Goal: Task Accomplishment & Management: Manage account settings

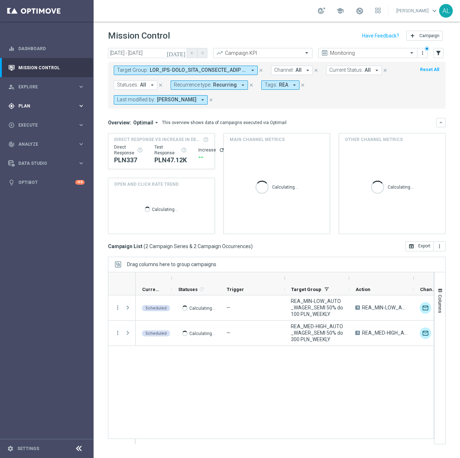
click at [66, 107] on span "Plan" at bounding box center [47, 106] width 59 height 4
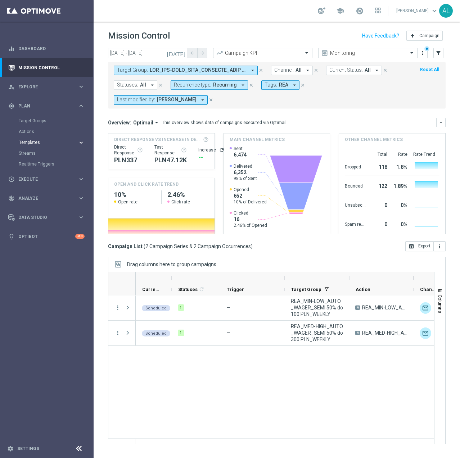
click at [34, 141] on span "Templates" at bounding box center [45, 142] width 52 height 4
click at [36, 119] on link "Target Groups" at bounding box center [47, 121] width 56 height 6
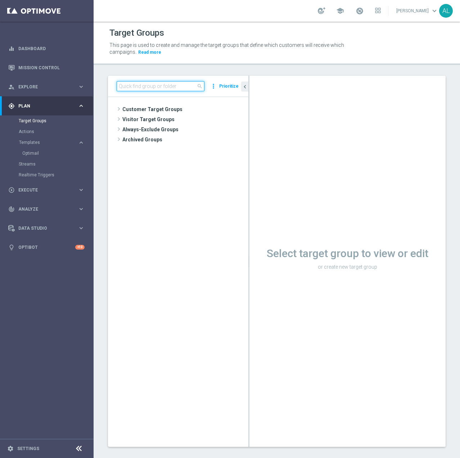
click at [121, 88] on input at bounding box center [161, 86] width 88 height 10
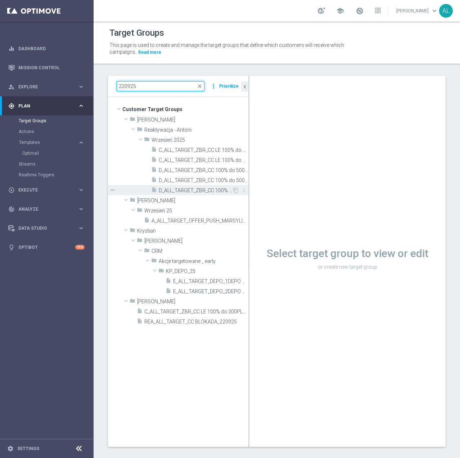
type input "220925"
click at [181, 190] on span "D_ALL_TARGET_ZBR_CC 100% do 500 PLN 1 LE_220925" at bounding box center [195, 190] width 73 height 6
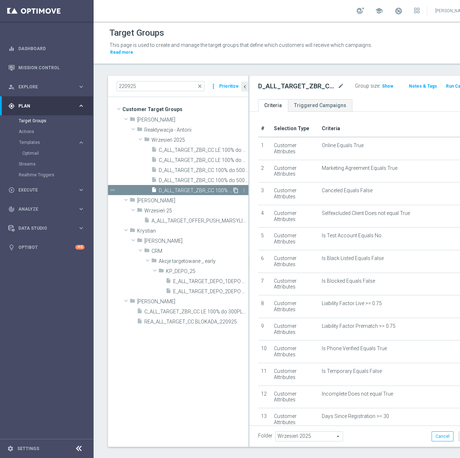
click at [235, 190] on icon "content_copy" at bounding box center [236, 190] width 6 height 6
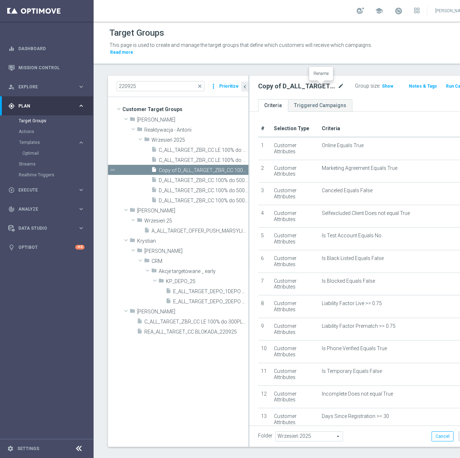
click at [338, 86] on icon "mode_edit" at bounding box center [341, 86] width 6 height 9
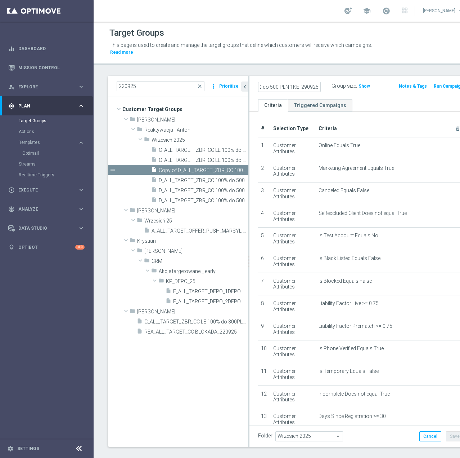
scroll to position [0, 94]
type input "D_ALL_TARGET_WAGER_CC 100% do 500 PLN 1KE_290925"
click at [328, 96] on div "D_ALL_TARGET_WAGER_CC 100% do 500 PLN 1KE_290925 Group size : Show Notes & Tags…" at bounding box center [361, 87] width 223 height 23
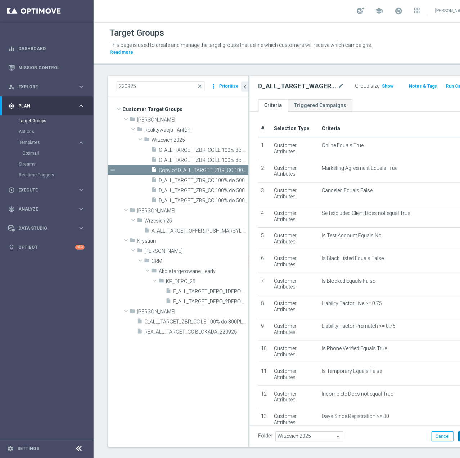
click at [459, 433] on button "Save" at bounding box center [468, 436] width 18 height 10
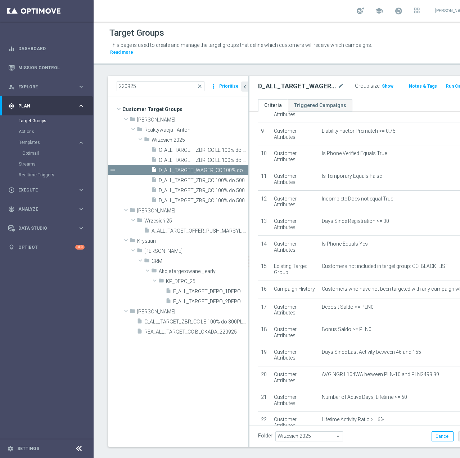
scroll to position [216, 0]
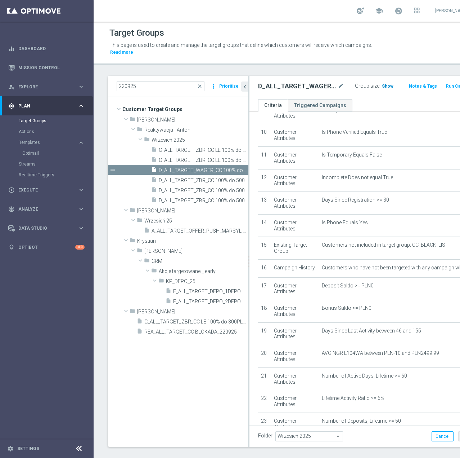
click at [382, 85] on span "Show" at bounding box center [388, 86] width 12 height 5
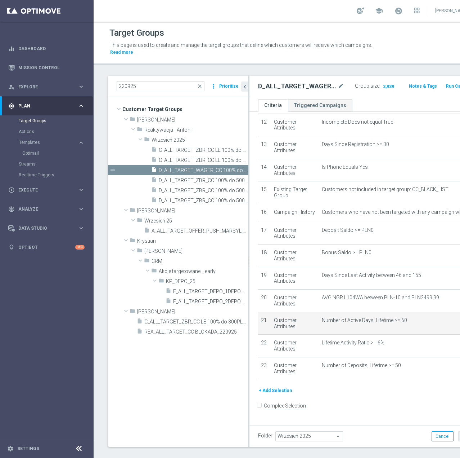
scroll to position [277, 0]
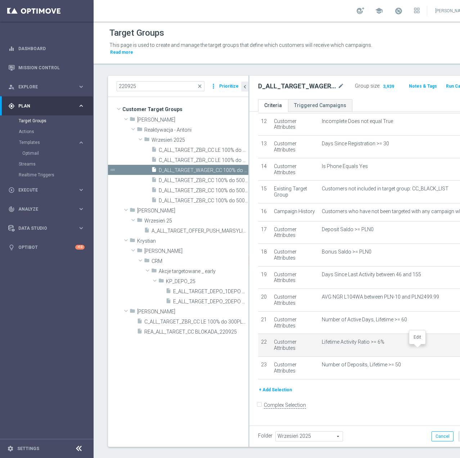
click at [460, 345] on icon "mode_edit" at bounding box center [464, 342] width 6 height 6
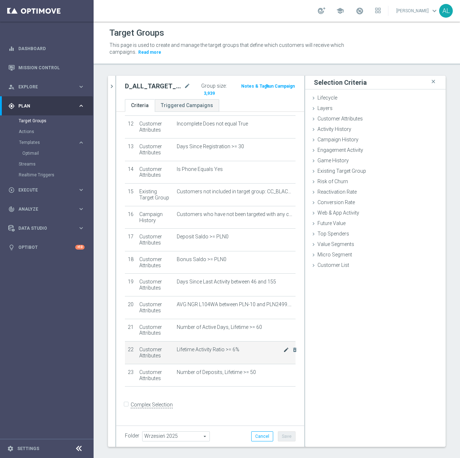
scroll to position [269, 0]
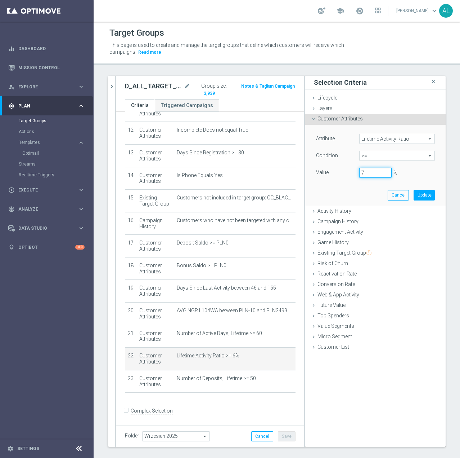
click at [381, 171] on input "7" at bounding box center [376, 173] width 32 height 10
click at [381, 171] on input "8" at bounding box center [376, 173] width 32 height 10
click at [415, 195] on button "Update" at bounding box center [424, 195] width 21 height 10
type input "0.08"
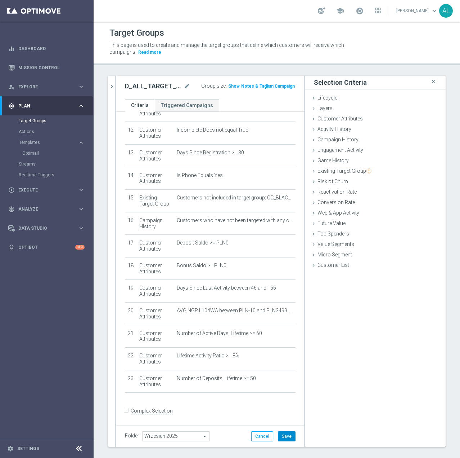
click at [280, 434] on button "Save" at bounding box center [287, 436] width 18 height 10
click at [226, 88] on label ":" at bounding box center [226, 86] width 1 height 6
click at [228, 88] on span "Show" at bounding box center [234, 86] width 12 height 5
click at [284, 356] on icon "mode_edit" at bounding box center [287, 356] width 6 height 6
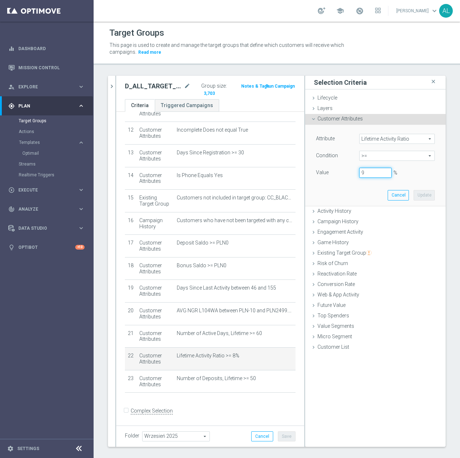
click at [382, 170] on input "9" at bounding box center [376, 173] width 32 height 10
click at [382, 170] on input "10" at bounding box center [376, 173] width 32 height 10
click at [414, 192] on button "Update" at bounding box center [424, 195] width 21 height 10
type input "0.1"
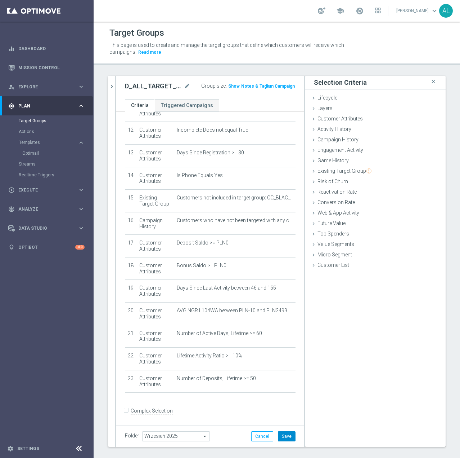
click at [289, 440] on button "Save" at bounding box center [287, 436] width 18 height 10
click at [228, 87] on span "Show" at bounding box center [234, 86] width 12 height 5
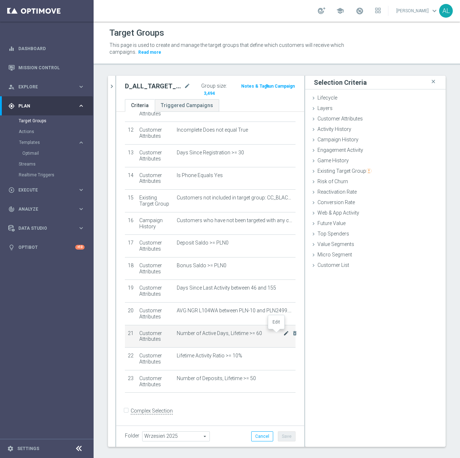
click at [284, 334] on icon "mode_edit" at bounding box center [287, 333] width 6 height 6
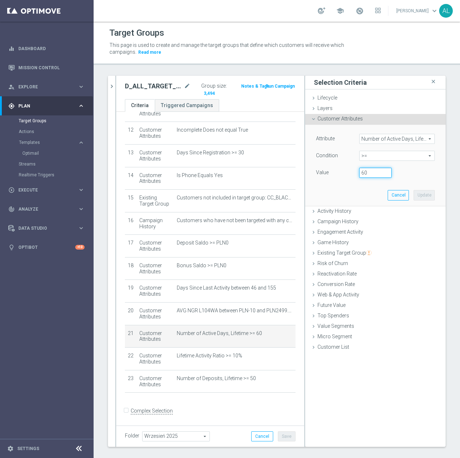
click at [354, 178] on div "60" at bounding box center [375, 173] width 43 height 10
type input "70"
click at [415, 191] on button "Update" at bounding box center [424, 195] width 21 height 10
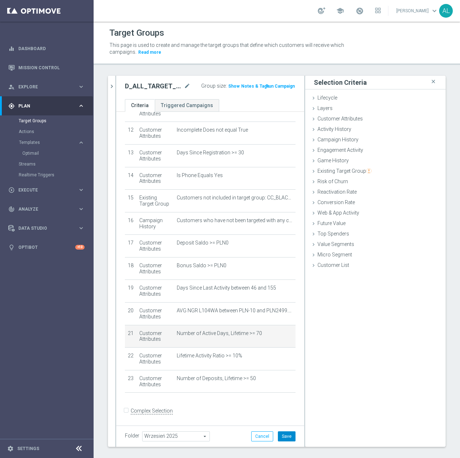
click at [282, 438] on button "Save" at bounding box center [287, 436] width 18 height 10
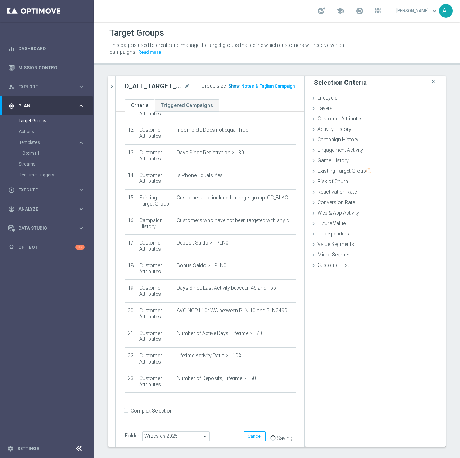
click at [229, 85] on span "Show" at bounding box center [234, 86] width 12 height 5
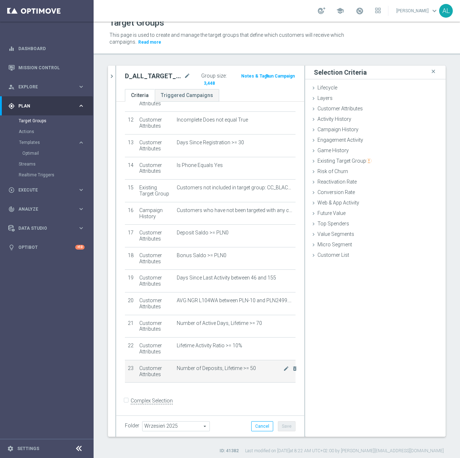
scroll to position [13, 0]
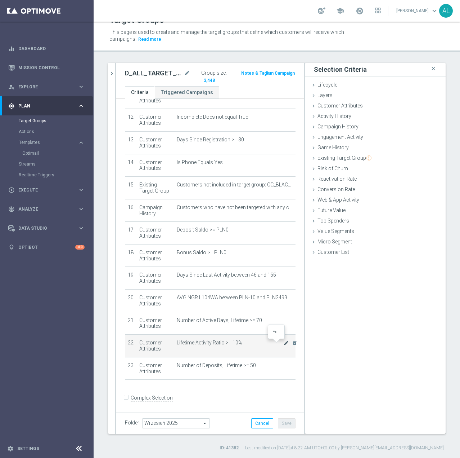
click at [284, 343] on icon "mode_edit" at bounding box center [287, 343] width 6 height 6
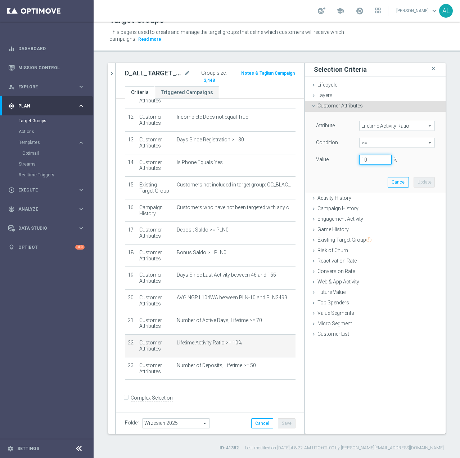
click at [339, 159] on div "Value 10 %" at bounding box center [376, 161] width 130 height 12
click at [426, 183] on button "Update" at bounding box center [424, 182] width 21 height 10
type input "0.15"
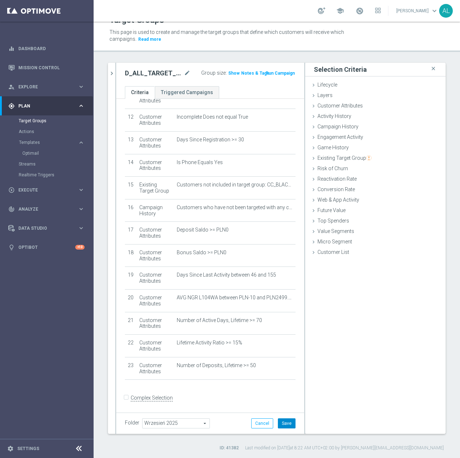
click at [288, 427] on button "Save" at bounding box center [287, 423] width 18 height 10
click at [229, 73] on span "Show" at bounding box center [234, 73] width 12 height 5
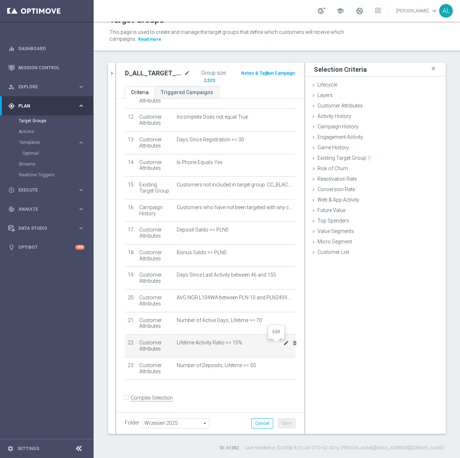
click at [284, 343] on icon "mode_edit" at bounding box center [287, 343] width 6 height 6
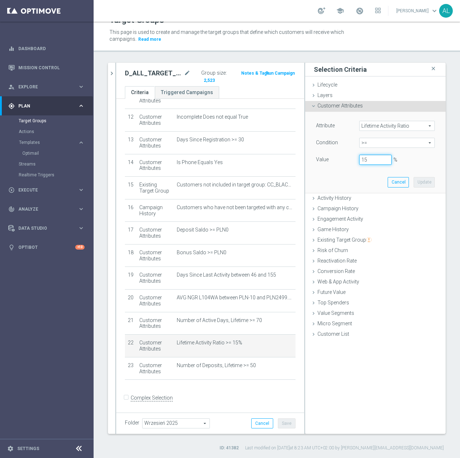
drag, startPoint x: 368, startPoint y: 157, endPoint x: 353, endPoint y: 159, distance: 15.3
click at [354, 159] on div "15 %" at bounding box center [375, 160] width 43 height 10
click at [417, 182] on button "Update" at bounding box center [424, 182] width 21 height 10
type input "0.13"
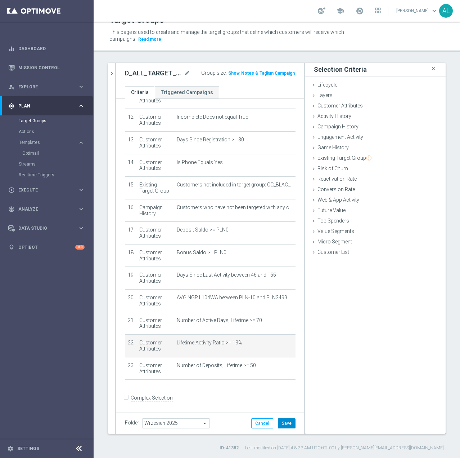
click at [278, 421] on button "Save" at bounding box center [287, 423] width 18 height 10
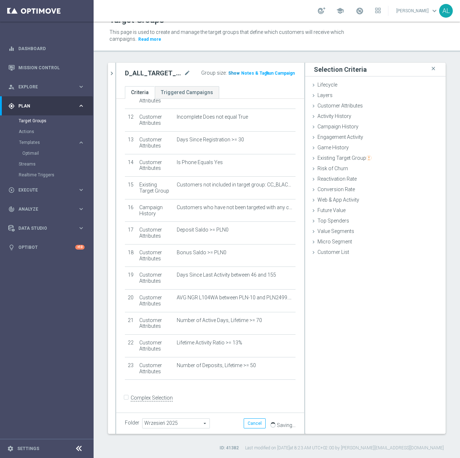
click at [228, 75] on span "Show" at bounding box center [234, 73] width 12 height 5
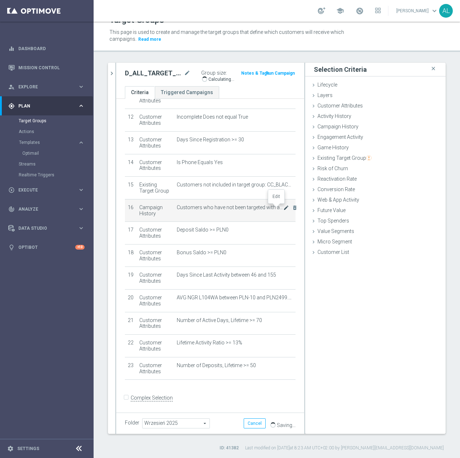
click at [284, 208] on icon "mode_edit" at bounding box center [287, 208] width 6 height 6
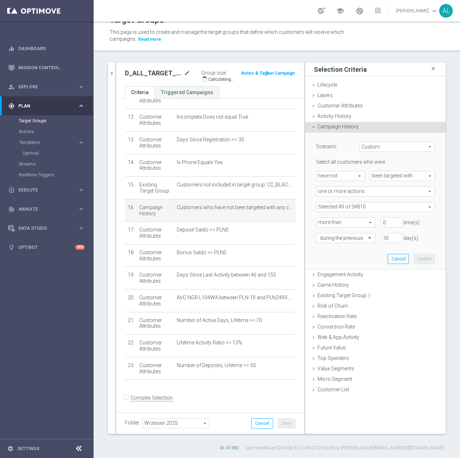
click at [362, 208] on span at bounding box center [376, 206] width 118 height 9
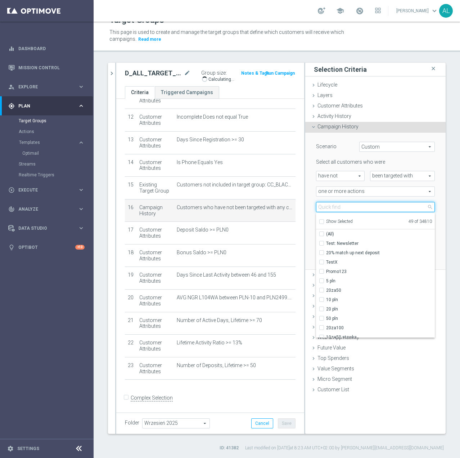
click at [362, 202] on input "search" at bounding box center [375, 207] width 119 height 10
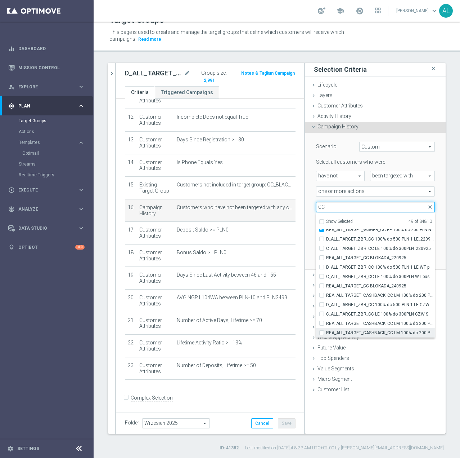
type input "CC"
click at [322, 333] on input "REA_ALL_TARGET_CASHBACK_CC LM 100% do 200 PLN ND SMS_250925" at bounding box center [324, 332] width 5 height 5
checkbox input "true"
type input "Selected 50 of 34810"
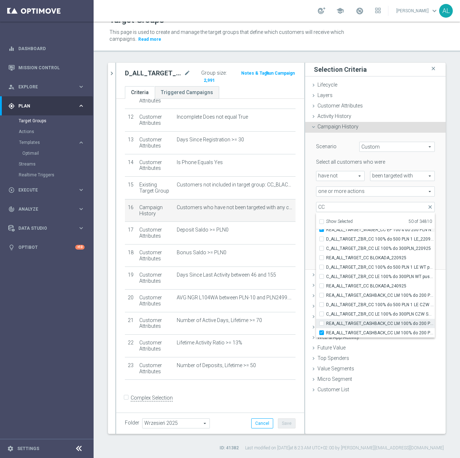
click at [322, 324] on input "REA_ALL_TARGET_CASHBACK_CC LM 100% do 200 PLN SB PUSH_250925" at bounding box center [324, 323] width 5 height 5
checkbox input "true"
type input "Selected 51 of 34810"
click at [322, 314] on input "C_ALL_TARGET_ZBR_CC LE 100% do 300PLN CZW SMS_220925" at bounding box center [324, 313] width 5 height 5
checkbox input "true"
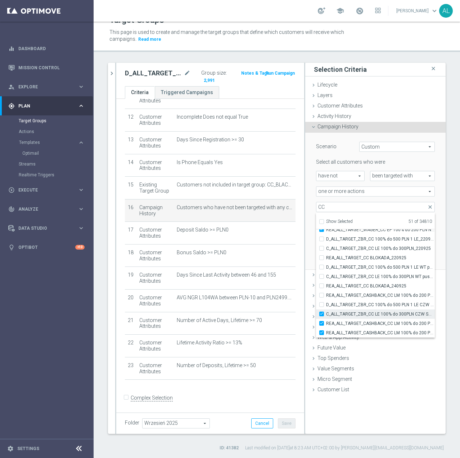
type input "Selected 52 of 34810"
click at [322, 306] on input "D_ALL_TARGET_ZBR_CC 100% do 500 PLN 1 LE CZW sms_220925" at bounding box center [324, 304] width 5 height 5
checkbox input "true"
type input "Selected 53 of 34810"
click at [317, 298] on div "REA_ALL_TARGET_CASHBACK_CC LM 100% do 200 PLN_250925" at bounding box center [375, 294] width 119 height 9
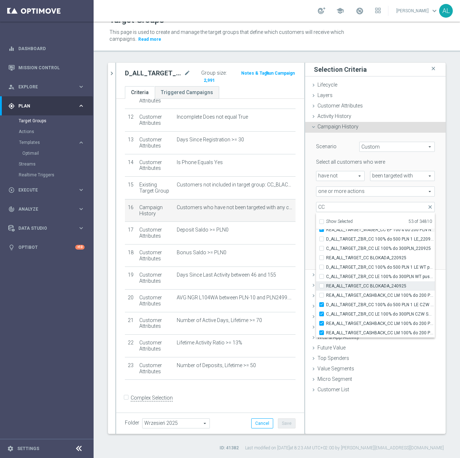
click at [322, 287] on input "REA_ALL_TARGET_CC BLOKADA_240925" at bounding box center [324, 285] width 5 height 5
checkbox input "true"
type input "Selected 54 of 34810"
click at [322, 294] on input "REA_ALL_TARGET_CASHBACK_CC LM 100% do 200 PLN_250925" at bounding box center [324, 295] width 5 height 5
checkbox input "true"
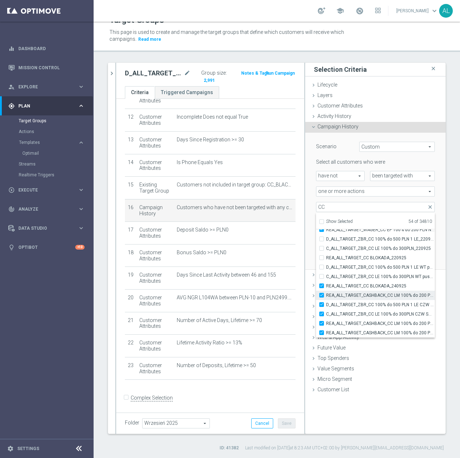
type input "Selected 55 of 34810"
click at [322, 278] on input "C_ALL_TARGET_ZBR_CC LE 100% do 300PLN WT push_220925" at bounding box center [324, 276] width 5 height 5
checkbox input "true"
type input "Selected 56 of 34810"
click at [322, 266] on input "D_ALL_TARGET_ZBR_CC 100% do 500 PLN 1 LE WT push_220925" at bounding box center [324, 266] width 5 height 5
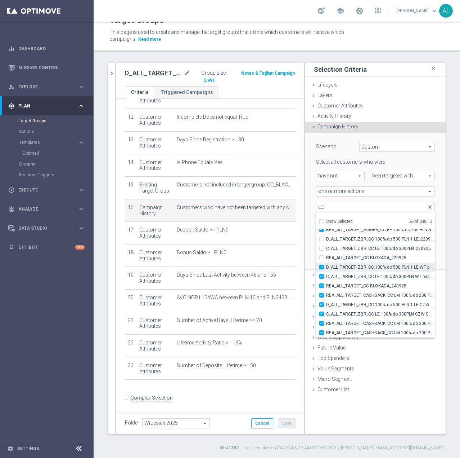
checkbox input "true"
type input "Selected 57 of 34810"
click at [317, 260] on div "REA_ALL_TARGET_CC BLOKADA_220925" at bounding box center [375, 257] width 119 height 9
click at [317, 252] on div "C_ALL_TARGET_ZBR_CC LE 100% do 300PLN_220925" at bounding box center [375, 248] width 119 height 9
click at [322, 249] on input "C_ALL_TARGET_ZBR_CC LE 100% do 300PLN_220925" at bounding box center [324, 248] width 5 height 5
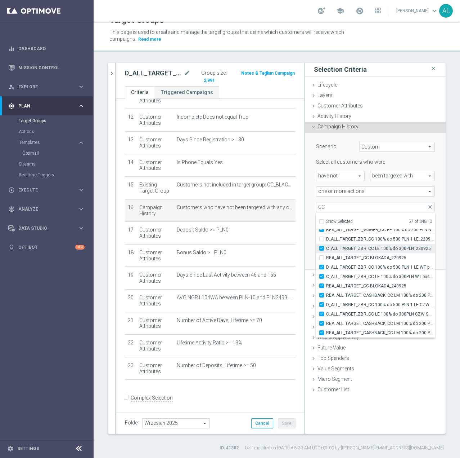
checkbox input "true"
type input "Selected 58 of 34810"
click at [326, 256] on label "REA_ALL_TARGET_CC BLOKADA_220925" at bounding box center [380, 257] width 109 height 9
click at [322, 256] on input "REA_ALL_TARGET_CC BLOKADA_220925" at bounding box center [324, 257] width 5 height 5
checkbox input "true"
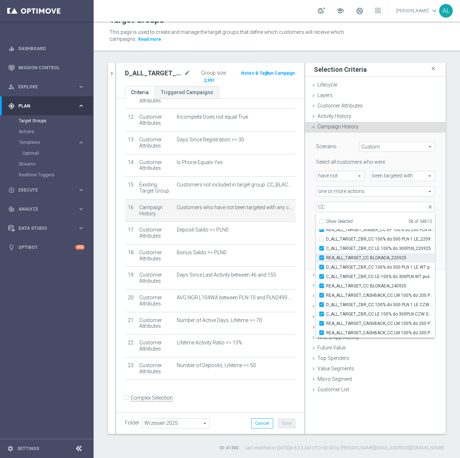
type input "Selected 59 of 34810"
click at [322, 241] on input "D_ALL_TARGET_ZBR_CC 100% do 500 PLN 1 LE_220925" at bounding box center [324, 238] width 5 height 5
checkbox input "true"
type input "Selected 60 of 34810"
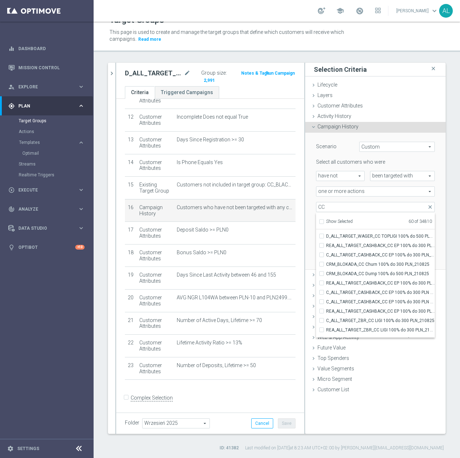
scroll to position [22360, 0]
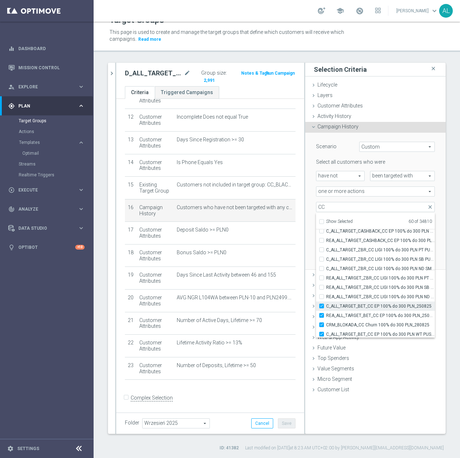
click at [326, 306] on label "C_ALL_TARGET_BET_CC EP 100% do 300 PLN_250825" at bounding box center [380, 305] width 109 height 9
click at [322, 306] on input "C_ALL_TARGET_BET_CC EP 100% do 300 PLN_250825" at bounding box center [324, 305] width 5 height 5
checkbox input "false"
type input "Selected 59 of 34810"
click at [322, 315] on input "REA_ALL_TARGET_BET_CC EP 100% do 300 PLN_250825" at bounding box center [324, 315] width 5 height 5
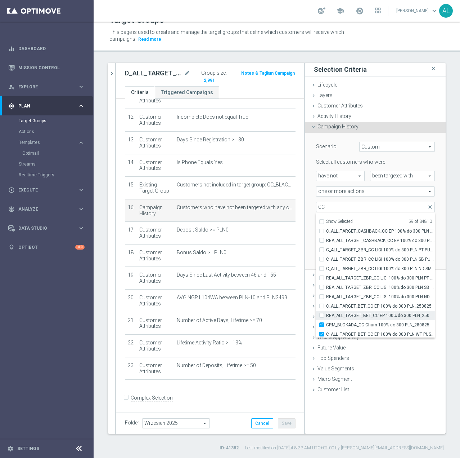
checkbox input "false"
type input "Selected 58 of 34810"
click at [322, 325] on input "CRM_BLOKADA_CC Churn 100% do 300 PLN_280825" at bounding box center [324, 324] width 5 height 5
checkbox input "false"
type input "Selected 57 of 34810"
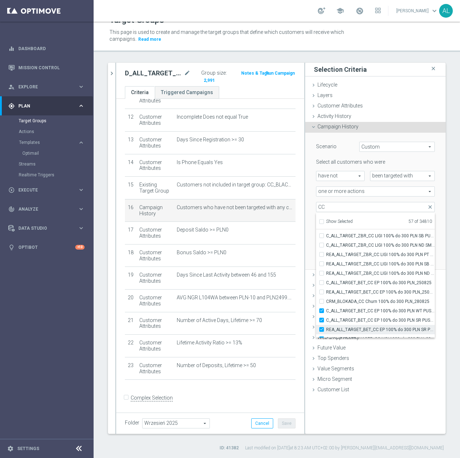
scroll to position [22396, 0]
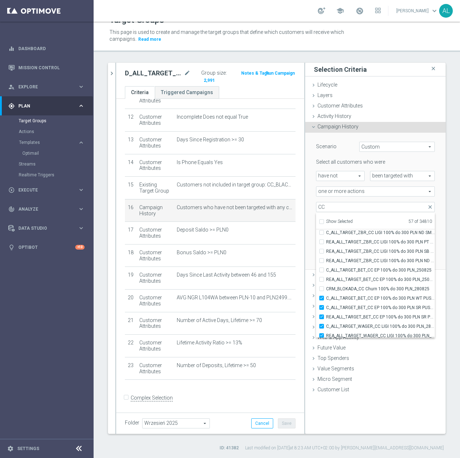
click at [281, 402] on form "Complex Selection Invalid Expression" at bounding box center [210, 405] width 171 height 27
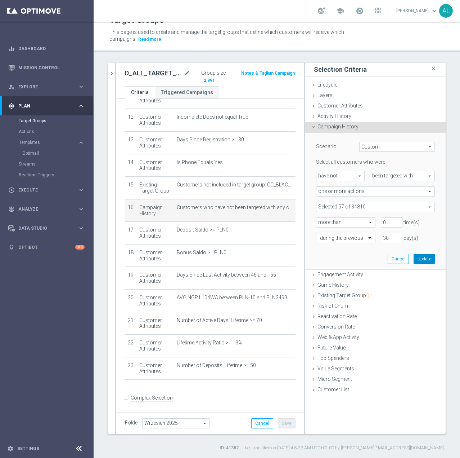
click at [418, 259] on button "Update" at bounding box center [424, 259] width 21 height 10
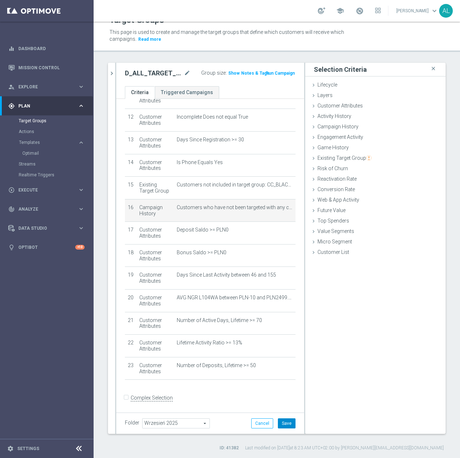
click at [282, 424] on button "Save" at bounding box center [287, 423] width 18 height 10
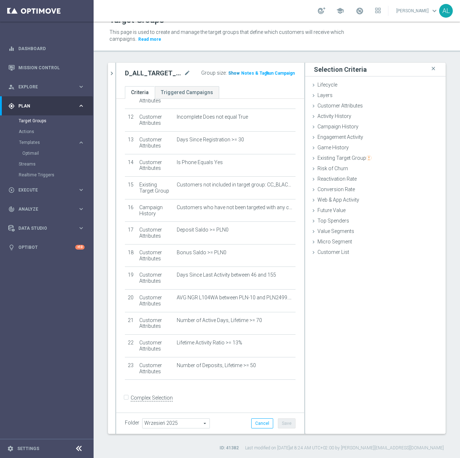
click at [229, 73] on span "Show" at bounding box center [234, 73] width 12 height 5
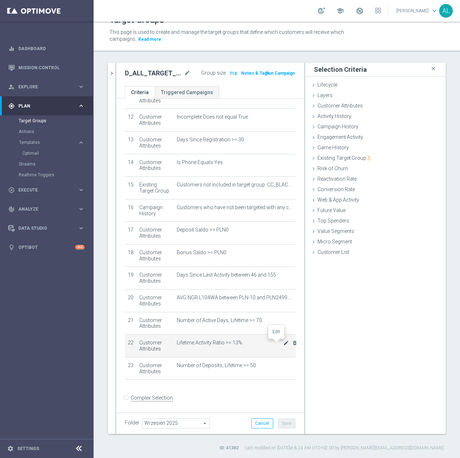
click at [284, 343] on icon "mode_edit" at bounding box center [287, 343] width 6 height 6
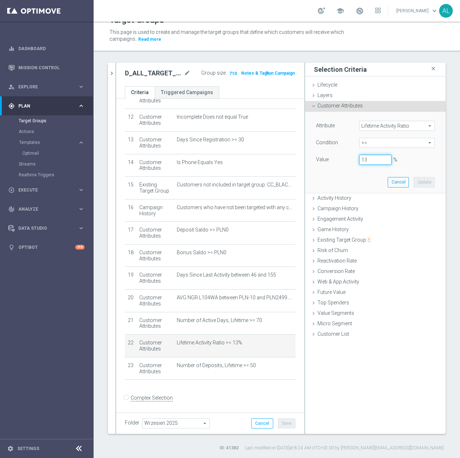
drag, startPoint x: 372, startPoint y: 161, endPoint x: 349, endPoint y: 165, distance: 23.3
click at [354, 165] on div "13 %" at bounding box center [375, 160] width 43 height 10
click at [414, 181] on button "Update" at bounding box center [424, 182] width 21 height 10
type input "0.1"
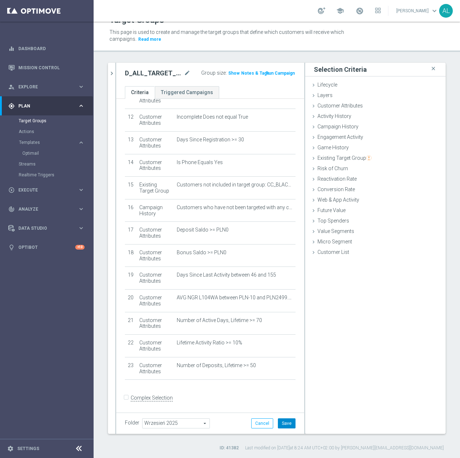
click at [278, 424] on button "Save" at bounding box center [287, 423] width 18 height 10
click at [228, 72] on span "Show" at bounding box center [234, 73] width 12 height 5
drag, startPoint x: 277, startPoint y: 343, endPoint x: 309, endPoint y: 369, distance: 41.2
click at [0, 0] on icon "mode_edit" at bounding box center [0, 0] width 0 height 0
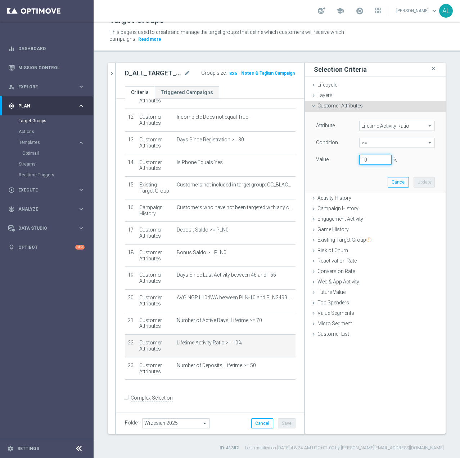
drag, startPoint x: 363, startPoint y: 163, endPoint x: 354, endPoint y: 163, distance: 8.6
click at [360, 163] on input "10" at bounding box center [376, 160] width 32 height 10
click at [352, 171] on div "Attribute Lifetime Activity Ratio Lifetime Activity Ratio arrow_drop_down searc…" at bounding box center [376, 152] width 130 height 81
click at [414, 182] on button "Update" at bounding box center [424, 182] width 21 height 10
type input "0.09"
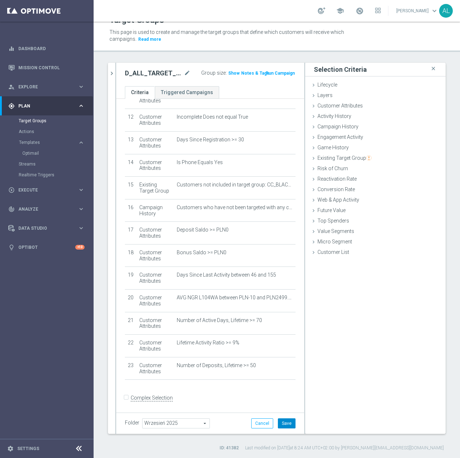
click at [280, 428] on button "Save" at bounding box center [287, 423] width 18 height 10
click at [276, 207] on div at bounding box center [276, 206] width 7 height 4
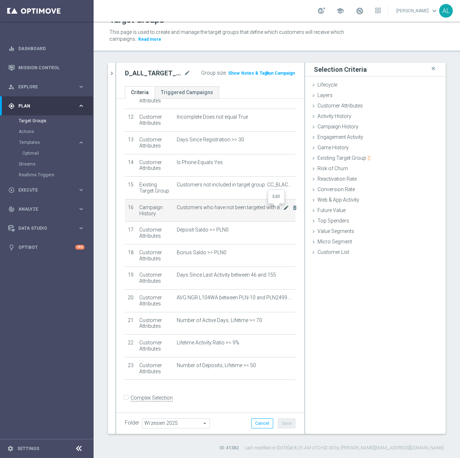
click at [284, 208] on icon "mode_edit" at bounding box center [287, 208] width 6 height 6
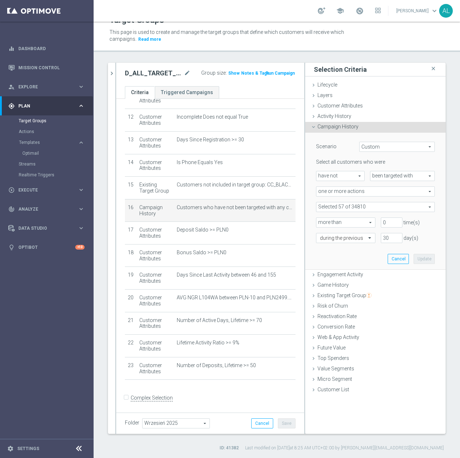
click at [375, 205] on span at bounding box center [376, 206] width 118 height 9
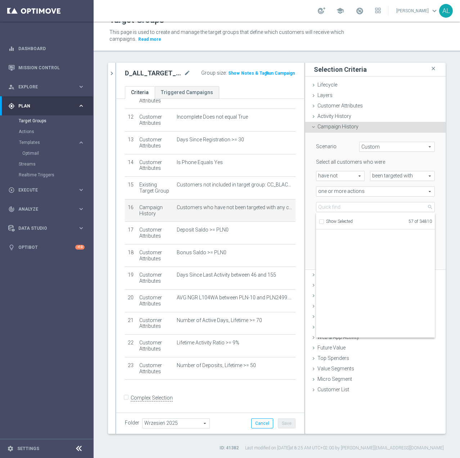
scroll to position [5989, 0]
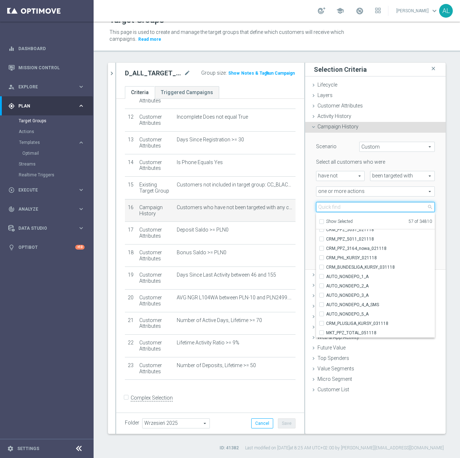
click at [341, 209] on input "search" at bounding box center [375, 207] width 119 height 10
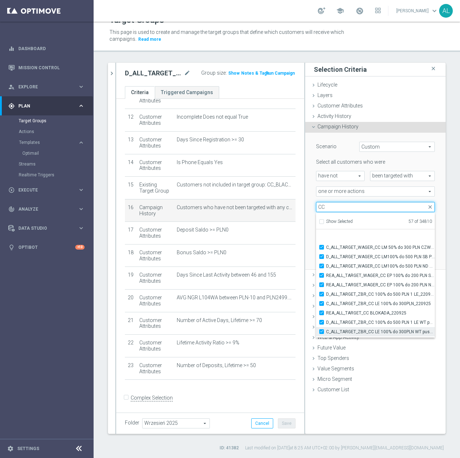
scroll to position [22828, 0]
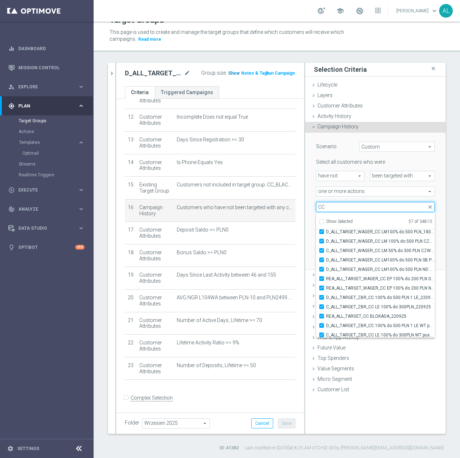
type input "CC"
click at [233, 75] on span "Show" at bounding box center [234, 73] width 12 height 5
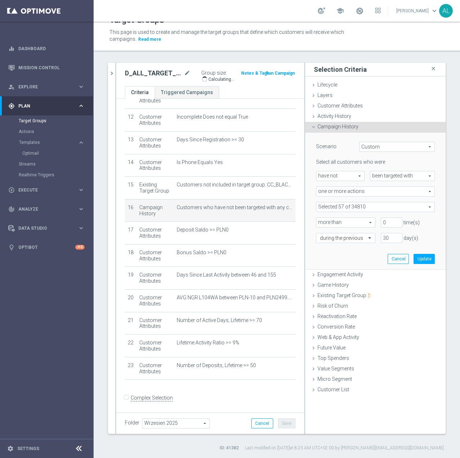
click at [371, 207] on span at bounding box center [376, 206] width 118 height 9
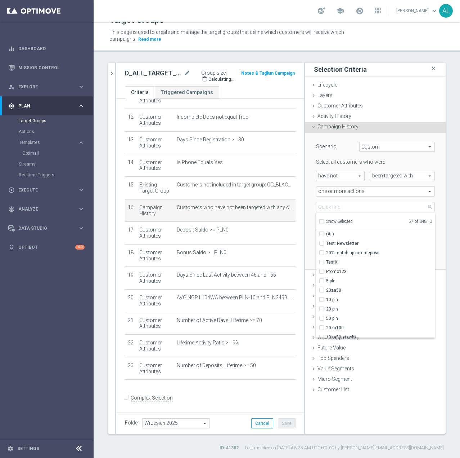
click at [338, 221] on span "Show Selected" at bounding box center [339, 221] width 27 height 5
click at [324, 221] on input "Show Selected" at bounding box center [321, 222] width 5 height 5
checkbox input "true"
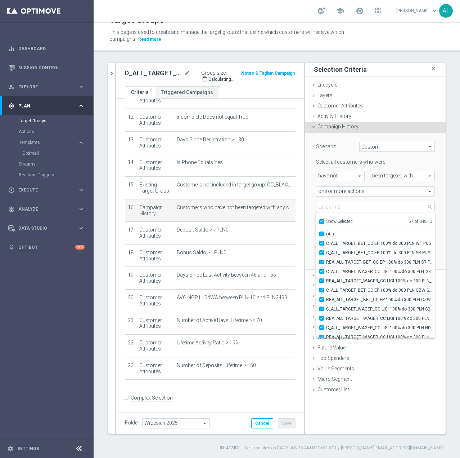
click at [331, 220] on span "Show Selected" at bounding box center [339, 221] width 27 height 5
click at [324, 220] on input "Show Selected" at bounding box center [321, 222] width 5 height 5
checkbox input "false"
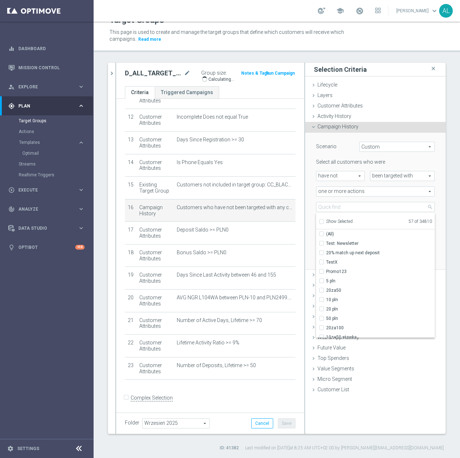
click at [305, 223] on div "Scenario Custom Custom arrow_drop_down search Select all customers who were hav…" at bounding box center [375, 201] width 140 height 137
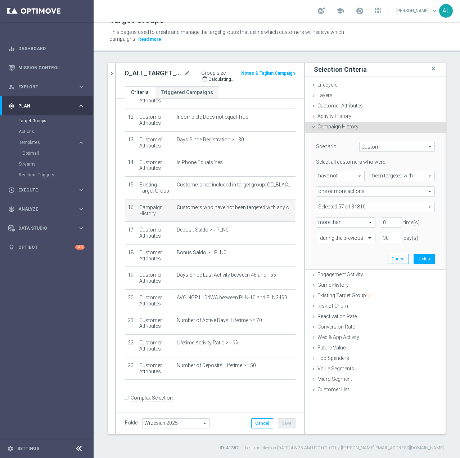
click at [343, 207] on span at bounding box center [376, 206] width 118 height 9
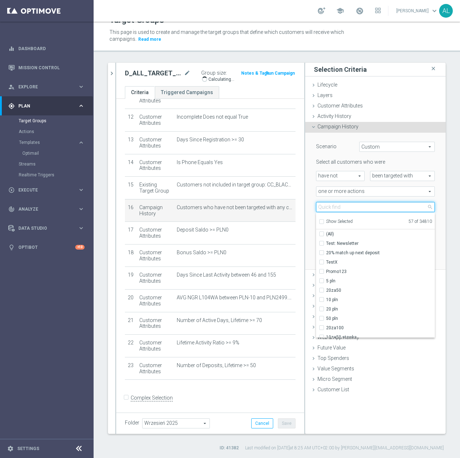
click at [343, 207] on input "search" at bounding box center [375, 207] width 119 height 10
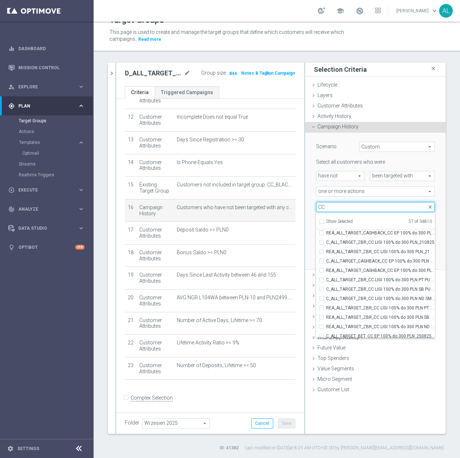
scroll to position [22608, 0]
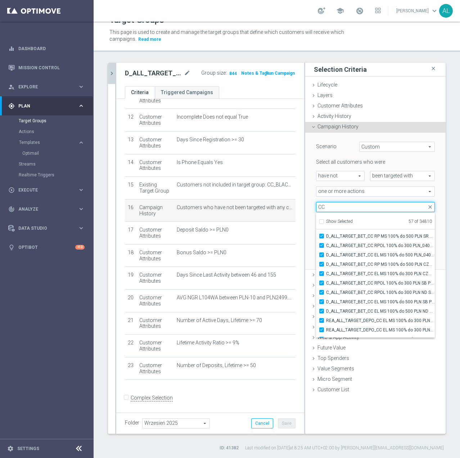
type input "CC"
click at [113, 72] on icon "chevron_right" at bounding box center [111, 73] width 7 height 7
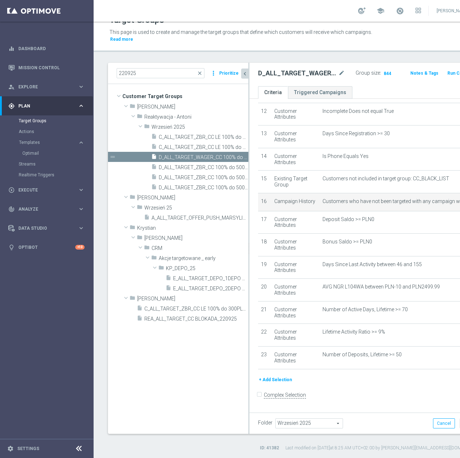
scroll to position [277, 0]
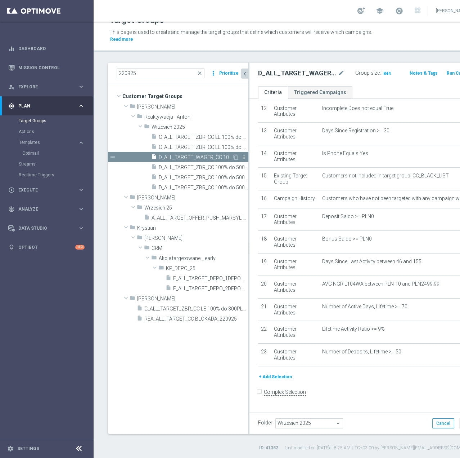
click at [244, 157] on icon "more_vert" at bounding box center [244, 157] width 6 height 6
click at [255, 179] on span "Delete" at bounding box center [262, 178] width 15 height 5
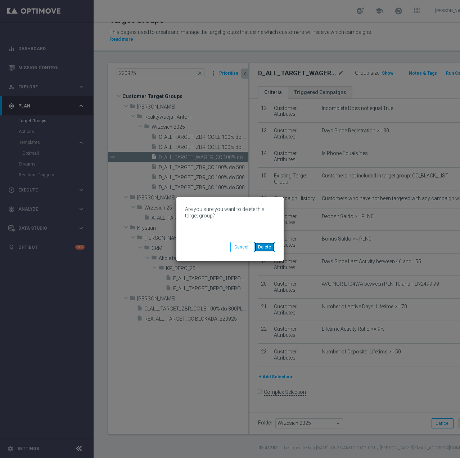
click at [268, 249] on button "Delete" at bounding box center [264, 247] width 21 height 10
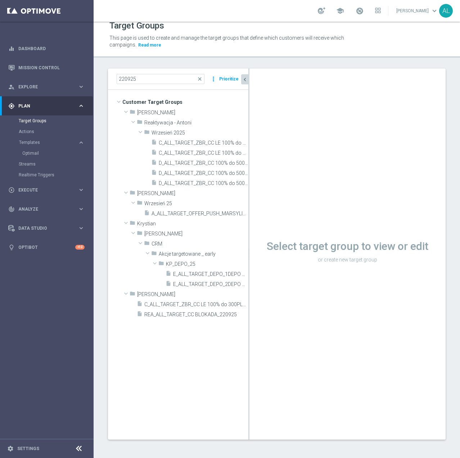
scroll to position [7, 0]
click at [209, 182] on span "D_ALL_TARGET_ZBR_CC 100% do 500 PLN 1 LE_220925" at bounding box center [195, 183] width 73 height 6
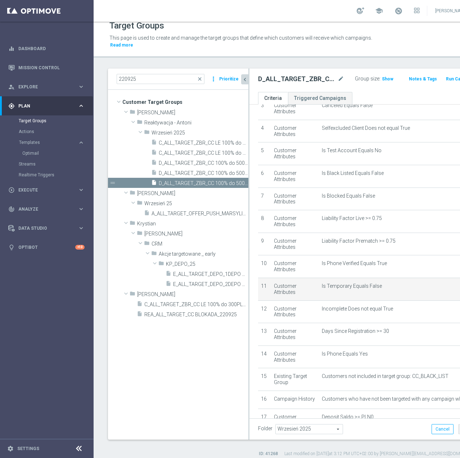
scroll to position [277, 0]
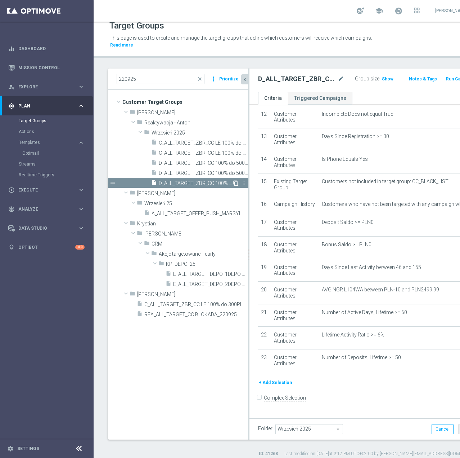
click at [236, 183] on icon "content_copy" at bounding box center [236, 183] width 6 height 6
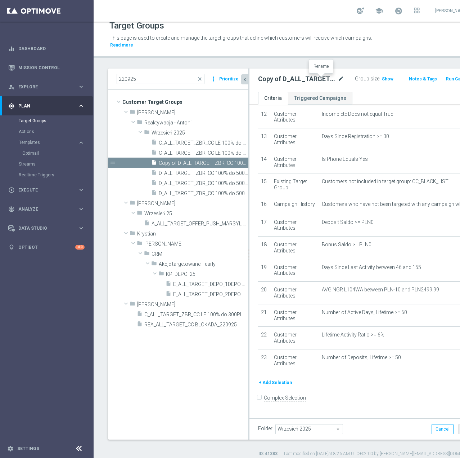
click at [338, 80] on icon "mode_edit" at bounding box center [341, 79] width 6 height 9
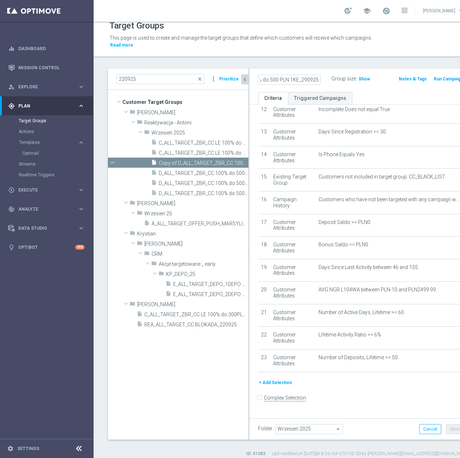
scroll to position [0, 94]
type input "D_ALL_TARGET_WAGER_CC 100% do 500 PLN 1KE_290925"
click at [332, 83] on div "Group size : Show" at bounding box center [365, 79] width 66 height 11
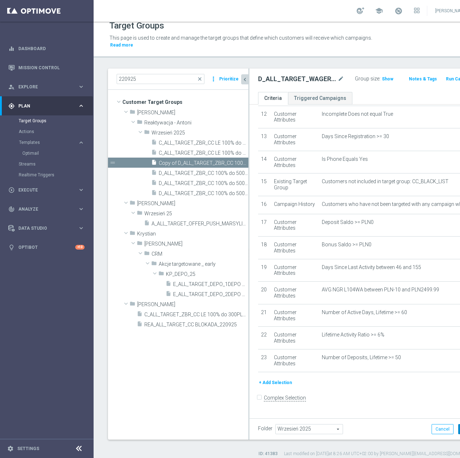
click at [459, 429] on button "Save" at bounding box center [468, 429] width 18 height 10
click at [460, 206] on icon "mode_edit" at bounding box center [464, 204] width 6 height 6
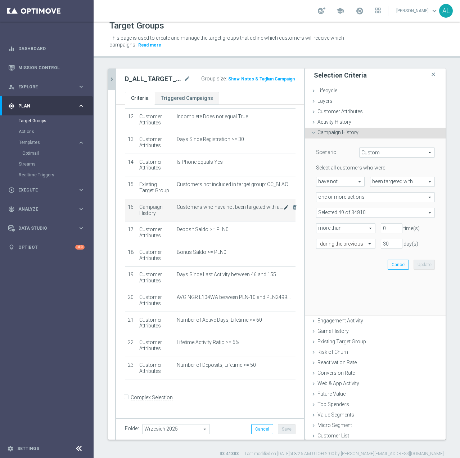
scroll to position [269, 0]
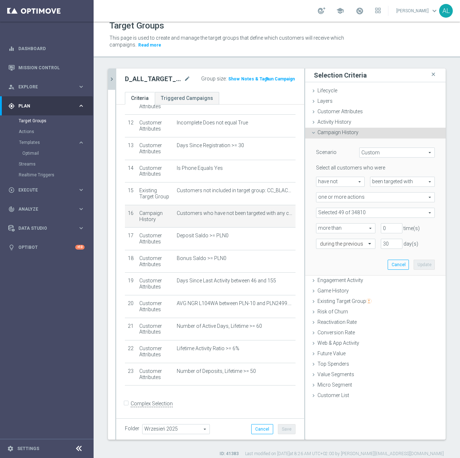
click at [381, 215] on span at bounding box center [376, 212] width 118 height 9
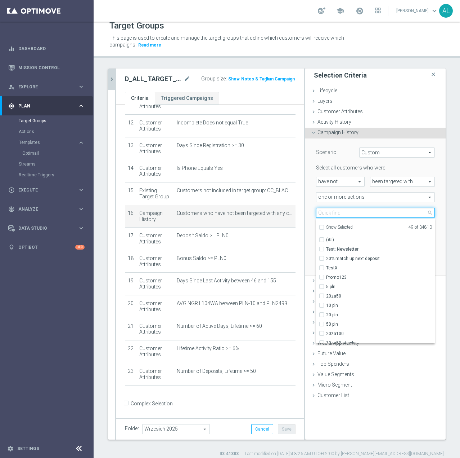
click at [334, 213] on input "search" at bounding box center [375, 213] width 119 height 10
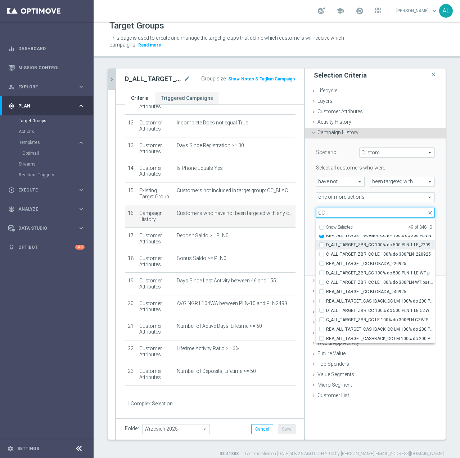
type input "CC"
click at [326, 246] on label "D_ALL_TARGET_ZBR_CC 100% do 500 PLN 1 LE_220925" at bounding box center [380, 244] width 109 height 9
click at [322, 246] on input "D_ALL_TARGET_ZBR_CC 100% do 500 PLN 1 LE_220925" at bounding box center [324, 244] width 5 height 5
checkbox input "true"
type input "Selected 50 of 34810"
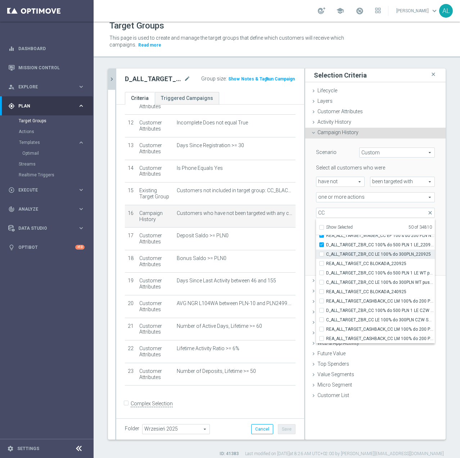
click at [322, 254] on input "C_ALL_TARGET_ZBR_CC LE 100% do 300PLN_220925" at bounding box center [324, 253] width 5 height 5
checkbox input "true"
type input "Selected 51 of 34810"
click at [317, 260] on div "REA_ALL_TARGET_CC BLOKADA_220925" at bounding box center [375, 263] width 119 height 9
click at [322, 266] on input "REA_ALL_TARGET_CC BLOKADA_220925" at bounding box center [324, 263] width 5 height 5
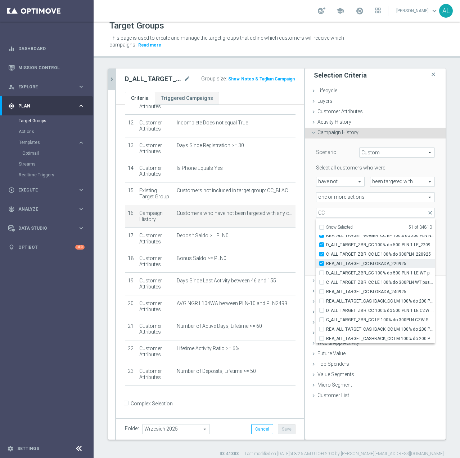
checkbox input "true"
type input "Selected 52 of 34810"
click at [322, 274] on input "D_ALL_TARGET_ZBR_CC 100% do 500 PLN 1 LE WT push_220925" at bounding box center [324, 272] width 5 height 5
checkbox input "true"
type input "Selected 53 of 34810"
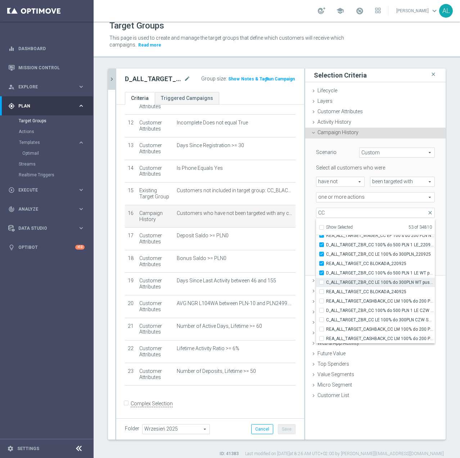
click at [322, 284] on input "C_ALL_TARGET_ZBR_CC LE 100% do 300PLN WT push_220925" at bounding box center [324, 282] width 5 height 5
checkbox input "true"
type input "Selected 54 of 34810"
click at [326, 292] on label "REA_ALL_TARGET_CC BLOKADA_240925" at bounding box center [380, 291] width 109 height 9
click at [322, 292] on input "REA_ALL_TARGET_CC BLOKADA_240925" at bounding box center [324, 291] width 5 height 5
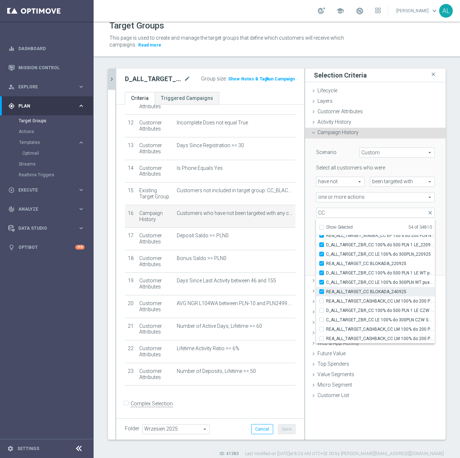
checkbox input "true"
type input "Selected 55 of 34810"
click at [317, 304] on div "REA_ALL_TARGET_CASHBACK_CC LM 100% do 200 PLN_250925" at bounding box center [375, 300] width 119 height 9
click at [326, 300] on label "REA_ALL_TARGET_CASHBACK_CC LM 100% do 200 PLN_250925" at bounding box center [380, 300] width 109 height 9
click at [322, 300] on input "REA_ALL_TARGET_CASHBACK_CC LM 100% do 200 PLN_250925" at bounding box center [324, 300] width 5 height 5
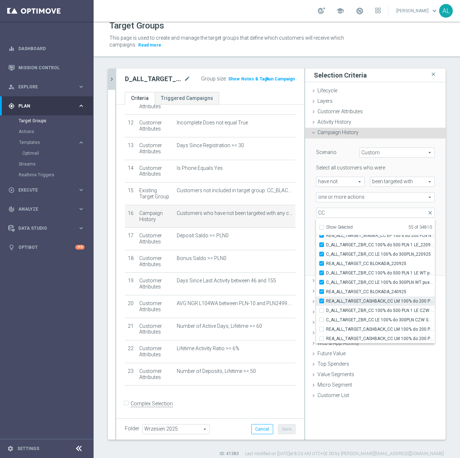
checkbox input "true"
type input "Selected 56 of 34810"
click at [326, 310] on label "D_ALL_TARGET_ZBR_CC 100% do 500 PLN 1 LE CZW sms_220925" at bounding box center [380, 309] width 109 height 9
click at [322, 310] on input "D_ALL_TARGET_ZBR_CC 100% do 500 PLN 1 LE CZW sms_220925" at bounding box center [324, 310] width 5 height 5
checkbox input "true"
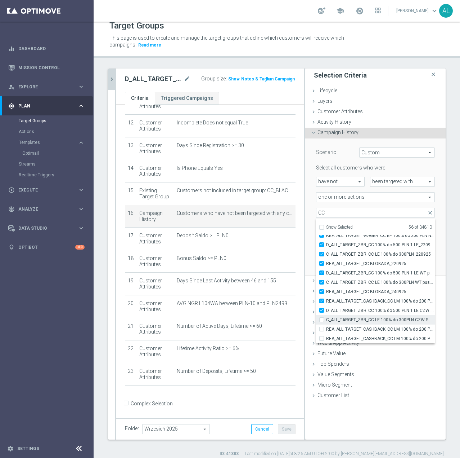
type input "Selected 57 of 34810"
click at [316, 315] on div "C_ALL_TARGET_ZBR_CC LE 100% do 300PLN CZW SMS_220925" at bounding box center [375, 319] width 119 height 9
click at [322, 321] on input "C_ALL_TARGET_ZBR_CC LE 100% do 300PLN CZW SMS_220925" at bounding box center [324, 319] width 5 height 5
checkbox input "true"
type input "Selected 58 of 34810"
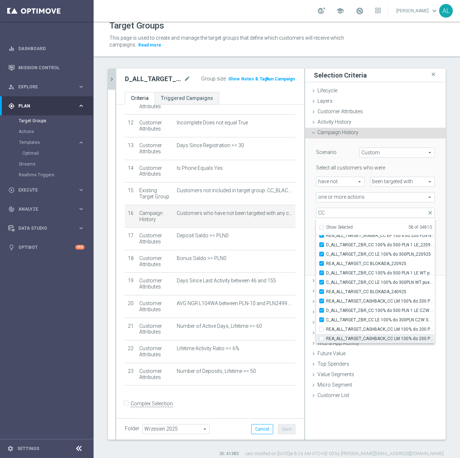
click at [317, 334] on div "REA_ALL_TARGET_CASHBACK_CC LM 100% do 200 PLN ND SMS_250925" at bounding box center [375, 338] width 119 height 9
click at [322, 329] on input "REA_ALL_TARGET_CASHBACK_CC LM 100% do 200 PLN SB PUSH_250925" at bounding box center [324, 328] width 5 height 5
checkbox input "true"
type input "Selected 59 of 34810"
click at [326, 338] on label "REA_ALL_TARGET_CASHBACK_CC LM 100% do 200 PLN ND SMS_250925" at bounding box center [380, 338] width 109 height 9
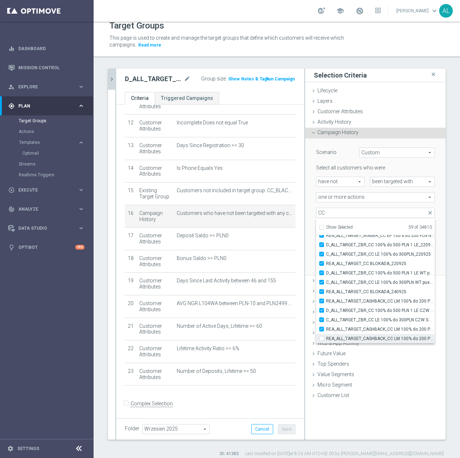
click at [322, 338] on input "REA_ALL_TARGET_CASHBACK_CC LM 100% do 200 PLN ND SMS_250925" at bounding box center [324, 338] width 5 height 5
checkbox input "true"
type input "Selected 60 of 34810"
click at [305, 258] on div "Scenario Custom Custom arrow_drop_down search Select all customers who were hav…" at bounding box center [375, 206] width 140 height 137
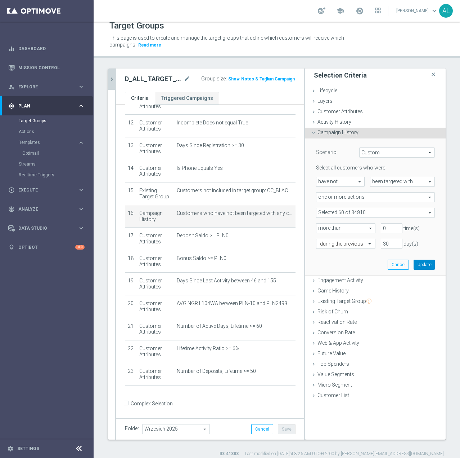
click at [414, 266] on button "Update" at bounding box center [424, 264] width 21 height 10
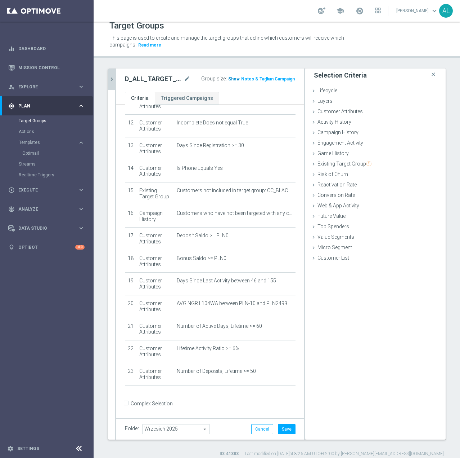
click at [228, 79] on span "Show" at bounding box center [234, 78] width 12 height 5
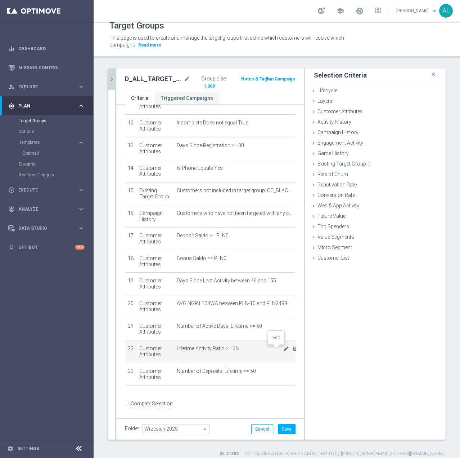
click at [284, 351] on icon "mode_edit" at bounding box center [287, 348] width 6 height 6
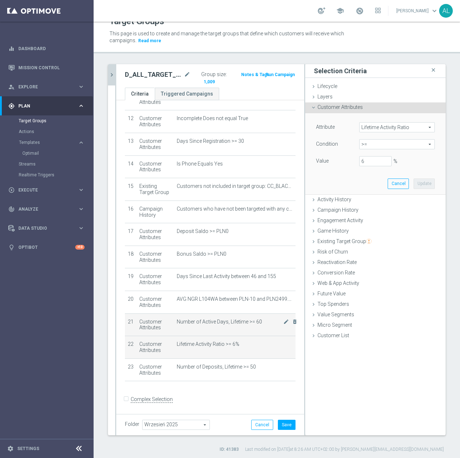
scroll to position [13, 0]
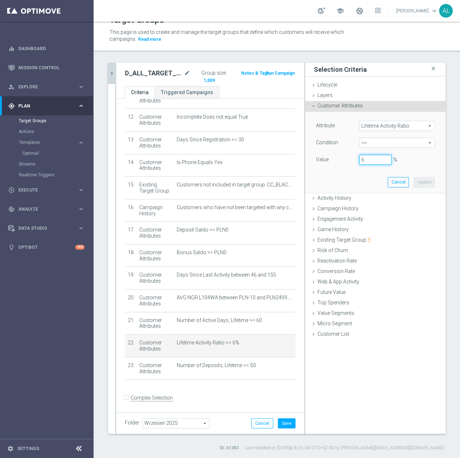
drag, startPoint x: 362, startPoint y: 159, endPoint x: 351, endPoint y: 161, distance: 11.4
click at [354, 161] on div "6 %" at bounding box center [375, 160] width 43 height 10
click at [420, 182] on button "Update" at bounding box center [424, 182] width 21 height 10
type input "0.05"
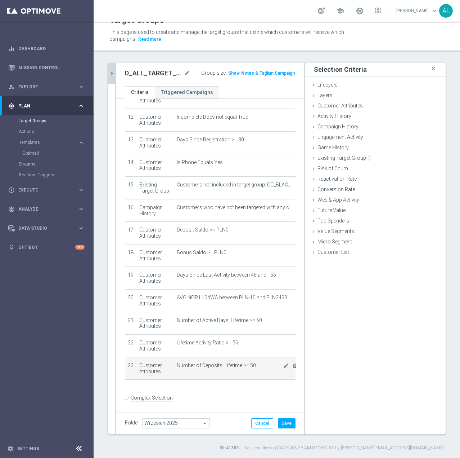
click at [273, 366] on span "Number of Deposits, Lifetime >= 50" at bounding box center [230, 365] width 107 height 6
click at [284, 366] on icon "mode_edit" at bounding box center [287, 365] width 6 height 6
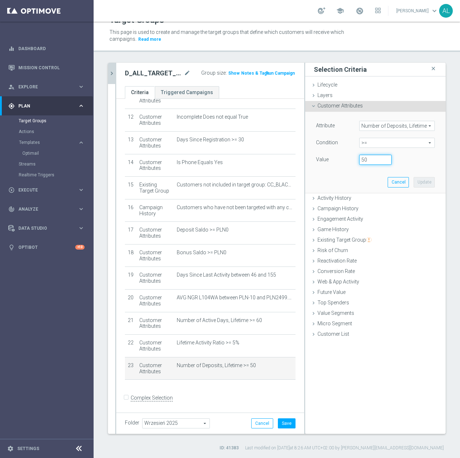
drag, startPoint x: 364, startPoint y: 163, endPoint x: 337, endPoint y: 164, distance: 26.7
click at [338, 165] on div "Value 50" at bounding box center [376, 161] width 130 height 12
type input "40"
click at [414, 179] on button "Update" at bounding box center [424, 182] width 21 height 10
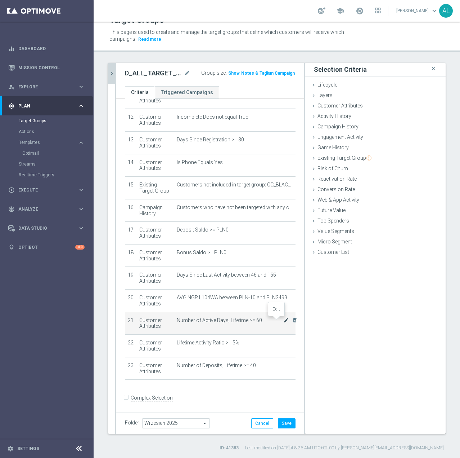
click at [284, 320] on icon "mode_edit" at bounding box center [287, 320] width 6 height 6
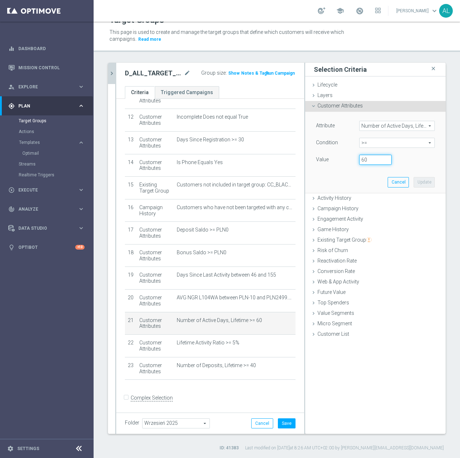
drag, startPoint x: 365, startPoint y: 164, endPoint x: 344, endPoint y: 166, distance: 21.0
click at [344, 166] on div "Attribute Number of Active Days, Lifetime Number of Active Days, Lifetime arrow…" at bounding box center [376, 152] width 130 height 81
type input "50"
click at [416, 181] on button "Update" at bounding box center [424, 182] width 21 height 10
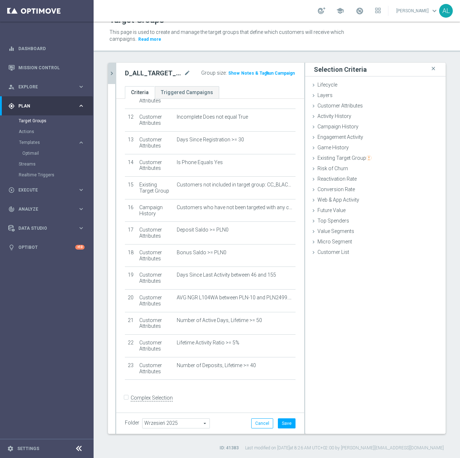
click at [228, 71] on h3 "Show" at bounding box center [234, 73] width 13 height 8
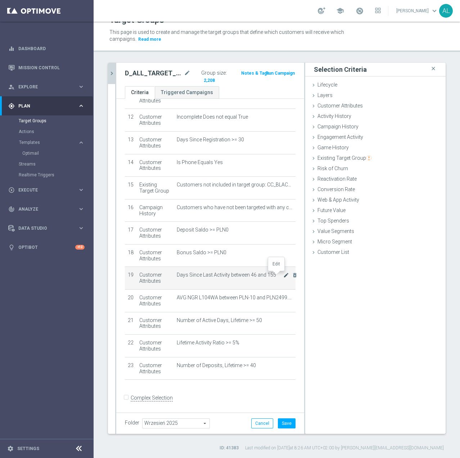
click at [284, 275] on icon "mode_edit" at bounding box center [287, 275] width 6 height 6
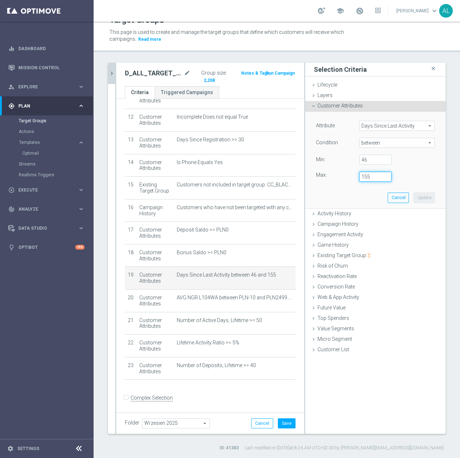
drag, startPoint x: 357, startPoint y: 178, endPoint x: 351, endPoint y: 178, distance: 6.1
click at [354, 178] on div "155" at bounding box center [375, 176] width 43 height 10
type input "200"
click at [420, 193] on button "Update" at bounding box center [424, 197] width 21 height 10
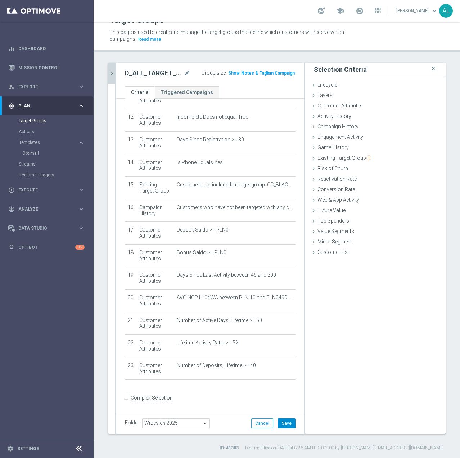
click at [285, 422] on button "Save" at bounding box center [287, 423] width 18 height 10
click at [228, 75] on span "Show" at bounding box center [234, 73] width 12 height 5
click at [149, 76] on h2 "D_ALL_TARGET_WAGER_CC 100% do 500 PLN 1KE_290925" at bounding box center [154, 73] width 58 height 9
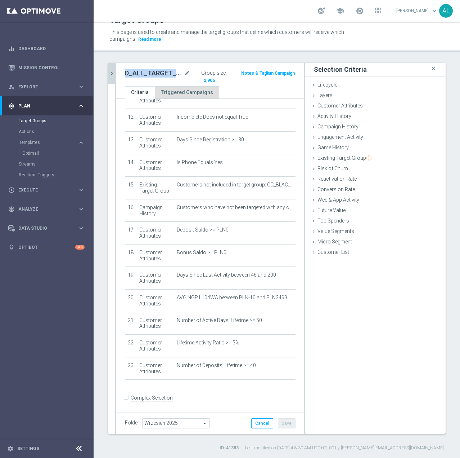
copy div "D_ALL_TARGET_WAGER_CC 100% do 500 PLN 1KE_290925"
click at [54, 189] on span "Execute" at bounding box center [47, 190] width 59 height 4
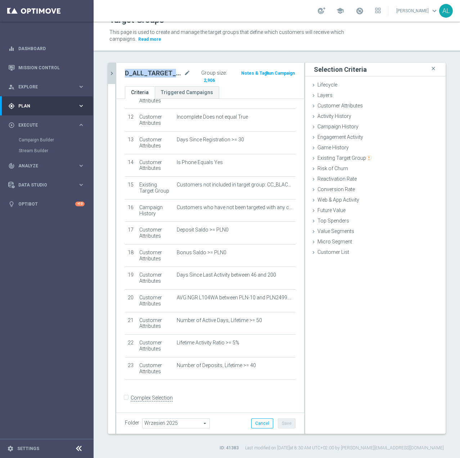
click at [81, 106] on icon "keyboard_arrow_right" at bounding box center [81, 105] width 7 height 7
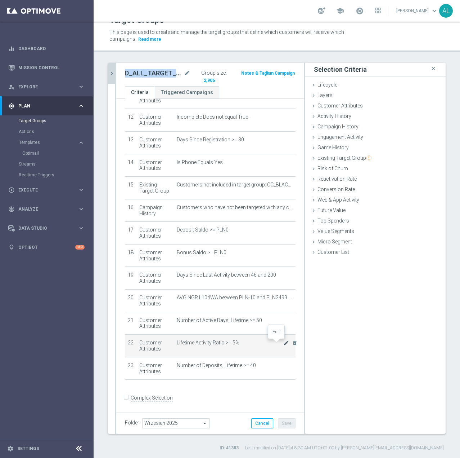
click at [284, 345] on icon "mode_edit" at bounding box center [287, 343] width 6 height 6
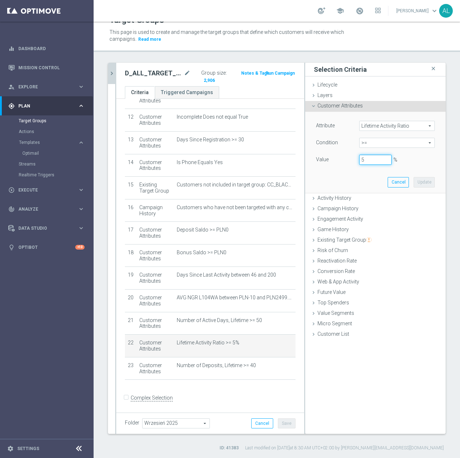
drag, startPoint x: 359, startPoint y: 162, endPoint x: 325, endPoint y: 160, distance: 33.9
click at [325, 160] on div "Value 5 %" at bounding box center [376, 161] width 130 height 12
click at [416, 184] on button "Update" at bounding box center [424, 182] width 21 height 10
type input "0.06"
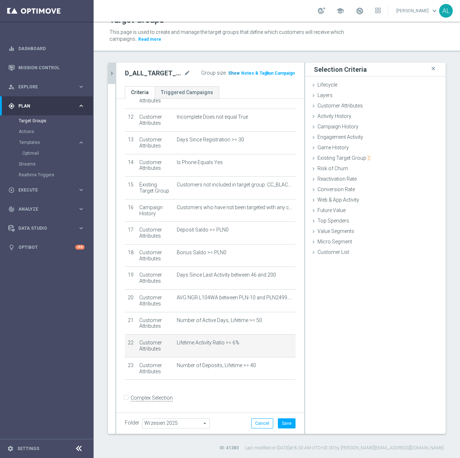
click at [228, 74] on span "Show" at bounding box center [234, 73] width 12 height 5
click at [272, 345] on span "Lifetime Activity Ratio >= 6%" at bounding box center [230, 342] width 107 height 6
click at [284, 344] on icon "mode_edit" at bounding box center [287, 343] width 6 height 6
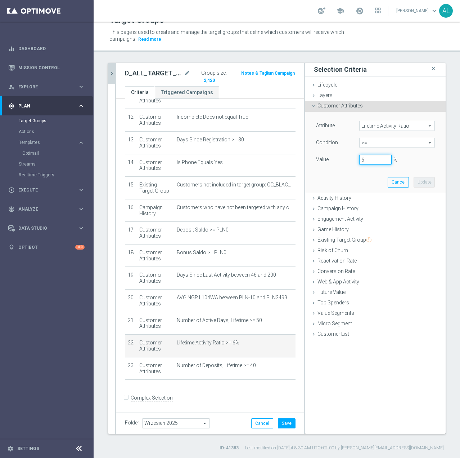
drag, startPoint x: 366, startPoint y: 160, endPoint x: 349, endPoint y: 161, distance: 17.3
click at [354, 161] on div "6 %" at bounding box center [375, 160] width 43 height 10
click at [419, 178] on button "Update" at bounding box center [424, 182] width 21 height 10
type input "0.07"
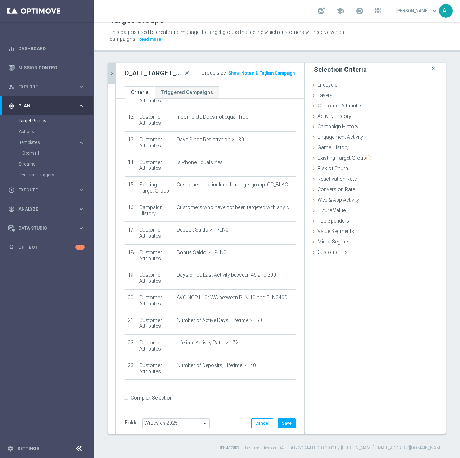
click at [224, 75] on div "Group size : Show" at bounding box center [220, 72] width 39 height 9
click at [228, 73] on span "Show" at bounding box center [234, 73] width 12 height 5
click at [255, 426] on button "Cancel" at bounding box center [262, 423] width 22 height 10
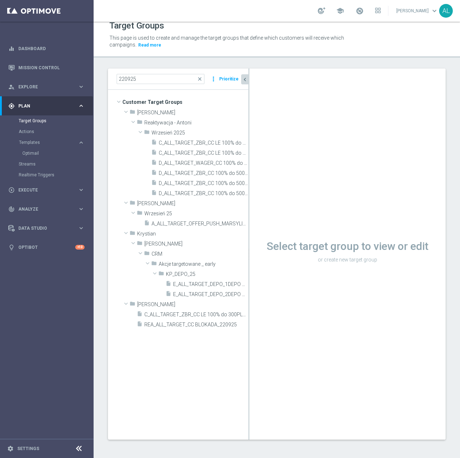
scroll to position [7, 0]
click at [162, 82] on input "220925" at bounding box center [161, 79] width 88 height 10
click at [122, 79] on input "220925" at bounding box center [161, 79] width 88 height 10
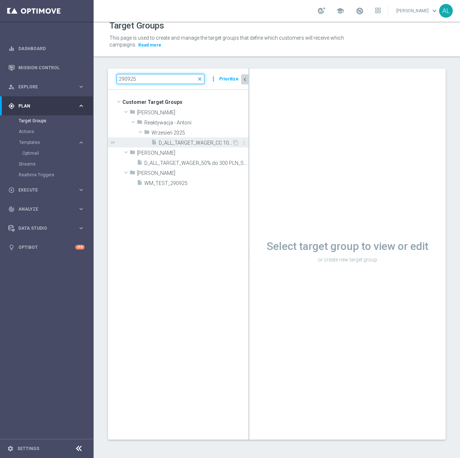
type input "290925"
click at [183, 145] on span "D_ALL_TARGET_WAGER_CC 100% do 500 PLN 1KE_290925" at bounding box center [195, 143] width 73 height 6
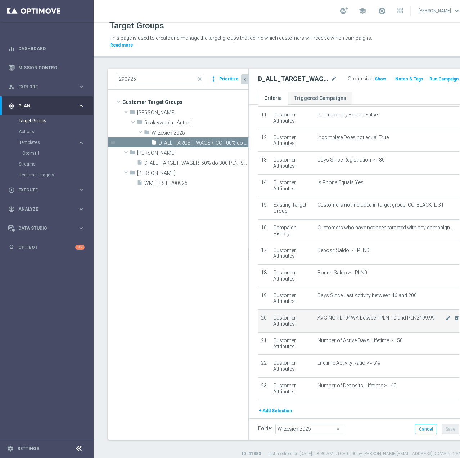
scroll to position [277, 0]
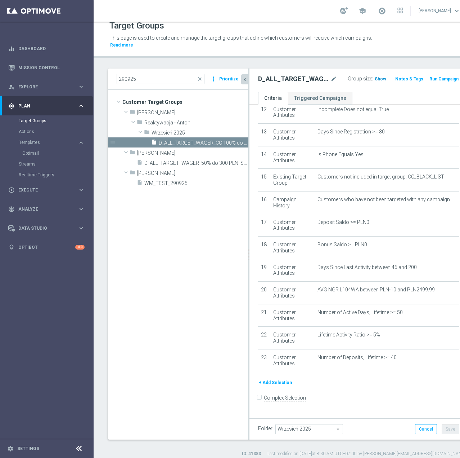
click at [375, 81] on span "Show" at bounding box center [381, 78] width 12 height 5
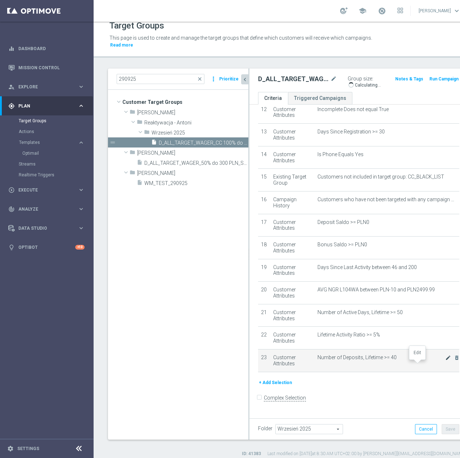
click at [446, 360] on icon "mode_edit" at bounding box center [449, 357] width 6 height 6
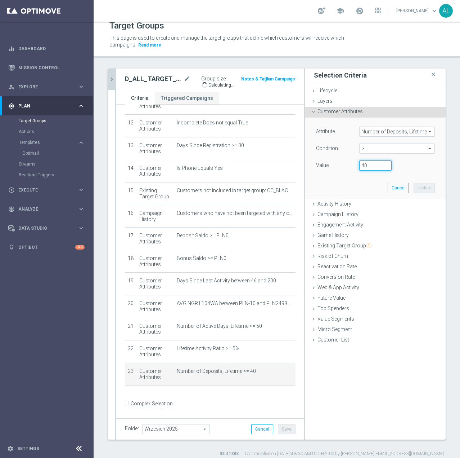
drag, startPoint x: 366, startPoint y: 168, endPoint x: 359, endPoint y: 168, distance: 7.2
click at [360, 168] on input "40" at bounding box center [376, 165] width 32 height 10
type input "45"
click at [415, 187] on button "Update" at bounding box center [424, 188] width 21 height 10
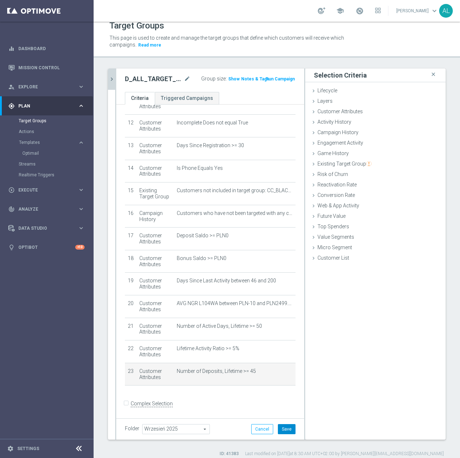
click at [288, 432] on button "Save" at bounding box center [287, 429] width 18 height 10
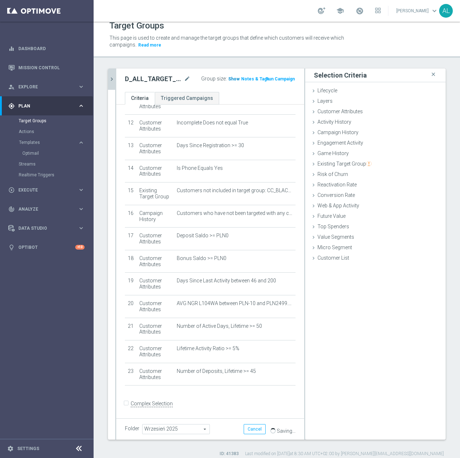
click at [228, 80] on span "Show" at bounding box center [234, 78] width 12 height 5
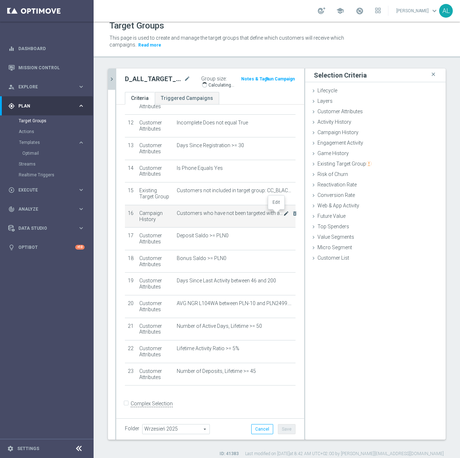
click at [284, 213] on icon "mode_edit" at bounding box center [287, 213] width 6 height 6
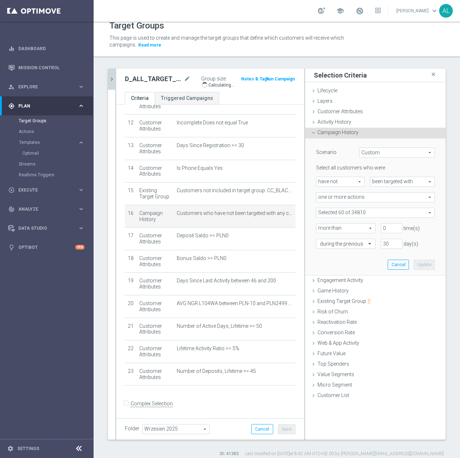
click at [358, 218] on div "Select all customers who were have not have not arrow_drop_down search been tar…" at bounding box center [375, 206] width 119 height 84
click at [358, 215] on span at bounding box center [376, 212] width 118 height 9
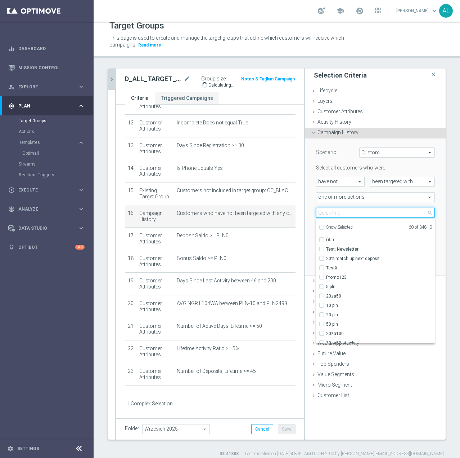
click at [330, 211] on input "search" at bounding box center [375, 213] width 119 height 10
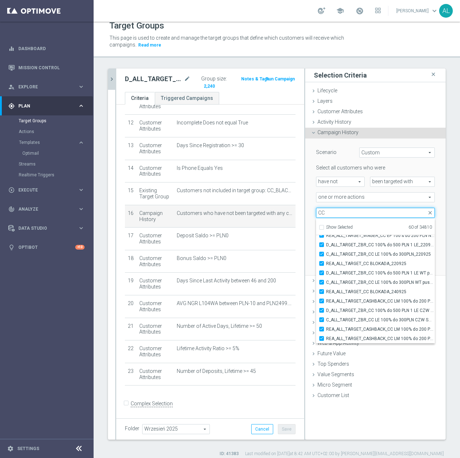
type input "CC"
click at [351, 424] on div "Selection Criteria close Lifecycle done Cancel Update Layers done Cancel Update…" at bounding box center [375, 253] width 140 height 371
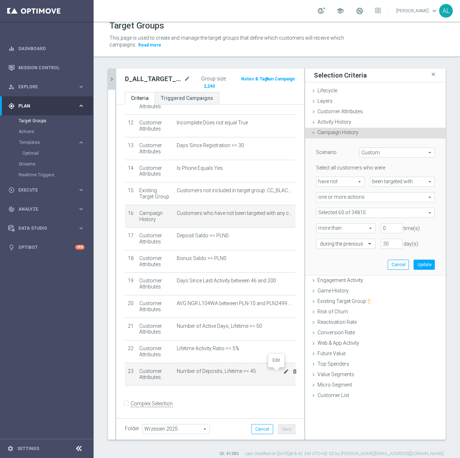
click at [284, 371] on icon "mode_edit" at bounding box center [287, 371] width 6 height 6
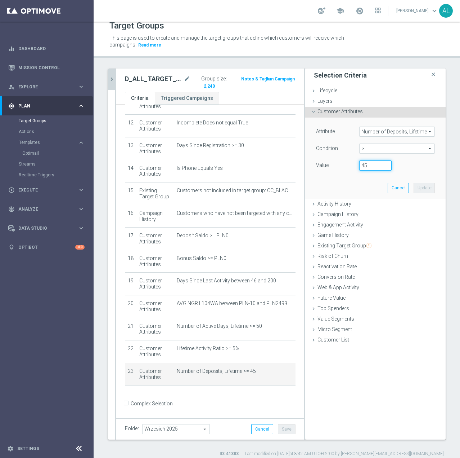
click at [360, 167] on input "45" at bounding box center [376, 165] width 32 height 10
type input "42"
click at [422, 192] on button "Update" at bounding box center [424, 188] width 21 height 10
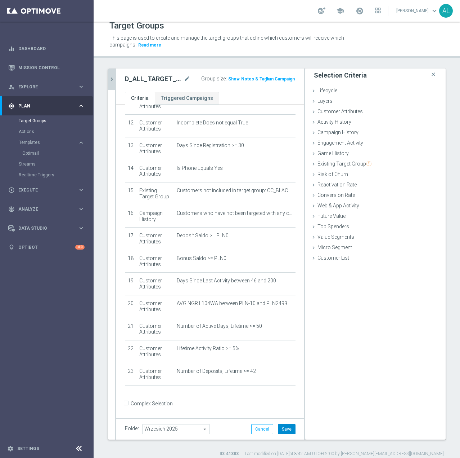
click at [285, 424] on button "Save" at bounding box center [287, 429] width 18 height 10
click at [229, 80] on span "Show" at bounding box center [234, 78] width 12 height 5
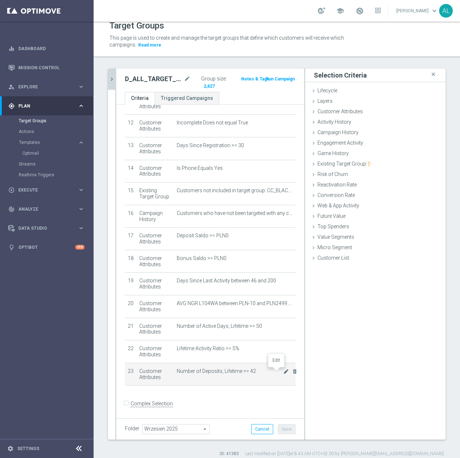
click at [284, 372] on icon "mode_edit" at bounding box center [287, 371] width 6 height 6
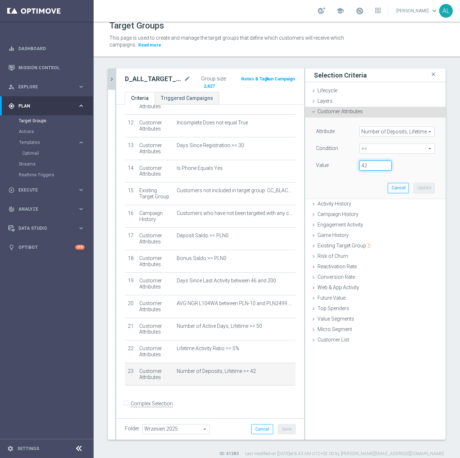
drag, startPoint x: 367, startPoint y: 166, endPoint x: 363, endPoint y: 165, distance: 4.0
click at [360, 167] on input "42" at bounding box center [376, 165] width 32 height 10
type input "41"
click at [424, 191] on button "Update" at bounding box center [424, 188] width 21 height 10
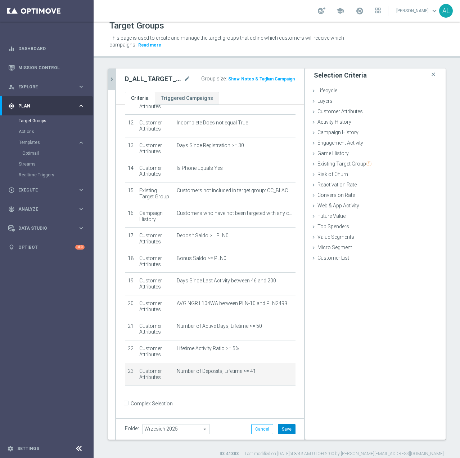
click at [286, 424] on button "Save" at bounding box center [287, 429] width 18 height 10
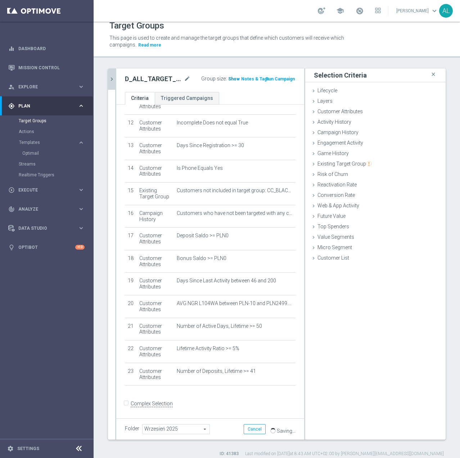
click at [230, 80] on span "Show" at bounding box center [234, 78] width 12 height 5
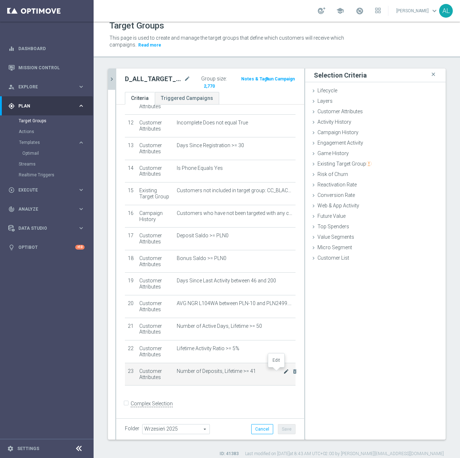
click at [284, 371] on icon "mode_edit" at bounding box center [287, 371] width 6 height 6
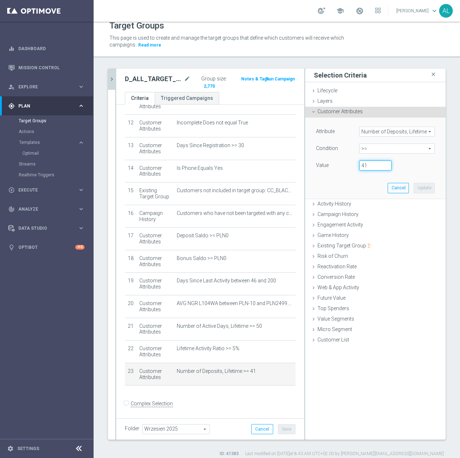
drag, startPoint x: 364, startPoint y: 167, endPoint x: 359, endPoint y: 167, distance: 5.4
click at [360, 167] on input "41" at bounding box center [376, 165] width 32 height 10
type input "40"
click at [415, 188] on button "Update" at bounding box center [424, 188] width 21 height 10
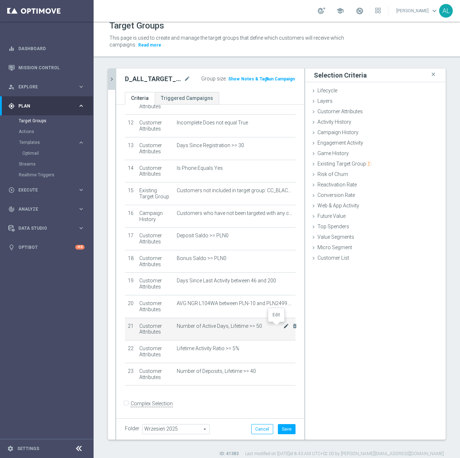
click at [284, 327] on icon "mode_edit" at bounding box center [287, 326] width 6 height 6
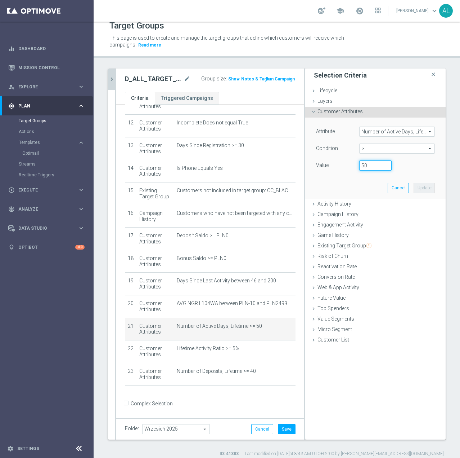
click at [360, 165] on input "50" at bounding box center [376, 165] width 32 height 10
type input "51"
click at [417, 189] on button "Update" at bounding box center [424, 188] width 21 height 10
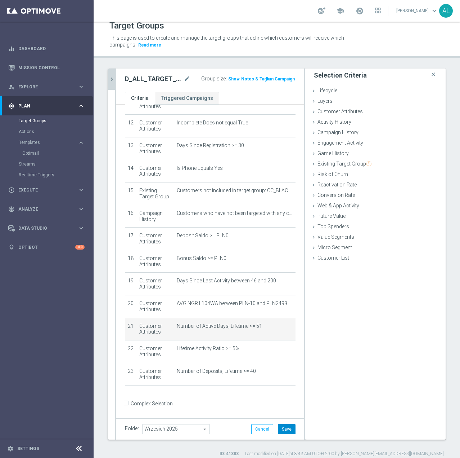
click at [280, 427] on button "Save" at bounding box center [287, 429] width 18 height 10
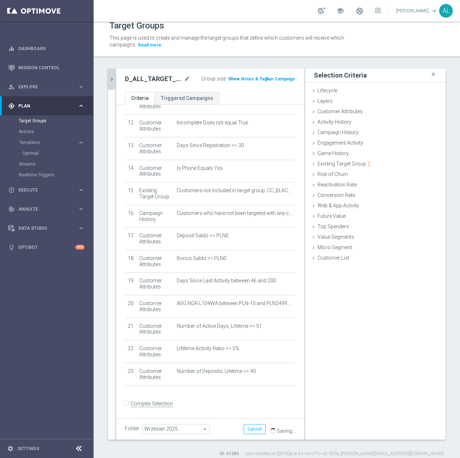
click at [229, 80] on span "Show" at bounding box center [234, 78] width 12 height 5
click at [143, 80] on h2 "D_ALL_TARGET_WAGER_CC 100% do 500 PLN 1KE_290925" at bounding box center [154, 79] width 58 height 9
copy h2 "D_ALL_TARGET_WAGER_CC"
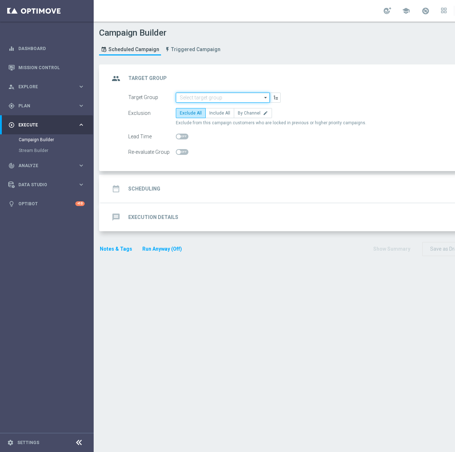
click at [211, 94] on input at bounding box center [223, 98] width 94 height 10
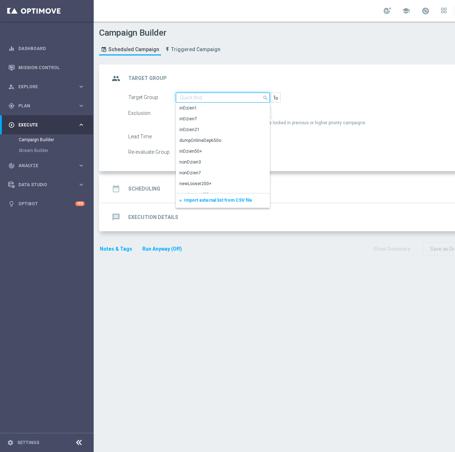
paste input "D_ALL_TARGET_WAGER_CC 100% do 500 PLN 1KE_290925"
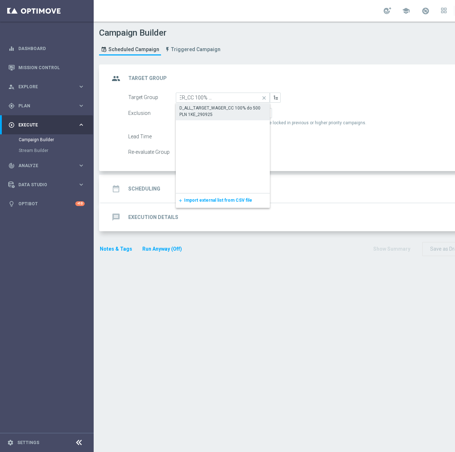
click at [225, 112] on div "D_ALL_TARGET_WAGER_CC 100% do 500 PLN 1KE_290925" at bounding box center [222, 111] width 87 height 13
type input "D_ALL_TARGET_WAGER_CC 100% do 500 PLN 1KE_290925"
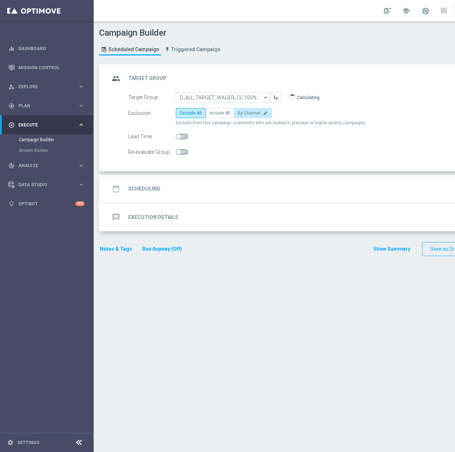
click at [240, 111] on span "By Channel" at bounding box center [249, 113] width 23 height 5
click at [240, 112] on input "By Channel edit" at bounding box center [240, 114] width 5 height 5
radio input "true"
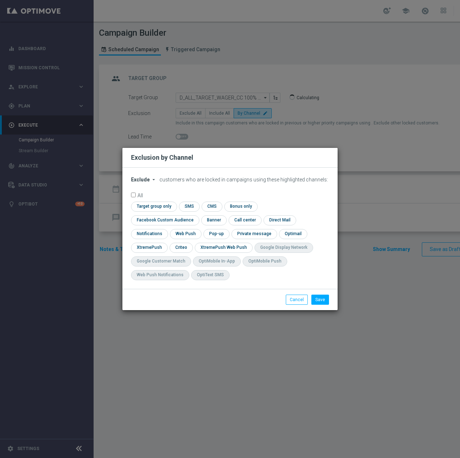
click at [143, 182] on span "Exclude" at bounding box center [140, 180] width 19 height 6
click at [0, 0] on span "Include" at bounding box center [0, 0] width 0 height 0
click at [196, 215] on input "checkbox" at bounding box center [163, 220] width 65 height 10
checkbox input "true"
click at [174, 247] on input "checkbox" at bounding box center [181, 247] width 22 height 10
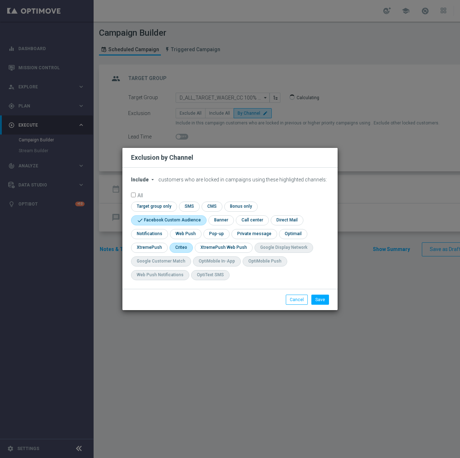
checkbox input "true"
click at [323, 301] on button "Save" at bounding box center [321, 299] width 18 height 10
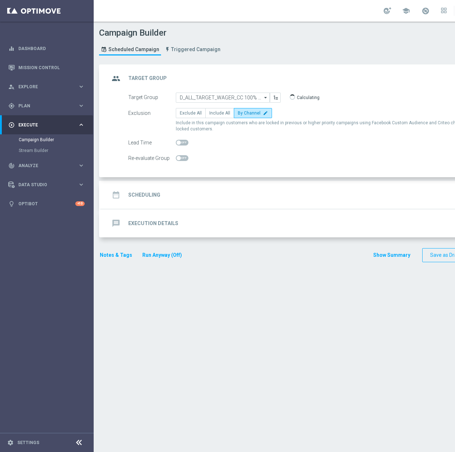
click at [184, 204] on div "date_range Scheduling keyboard_arrow_down" at bounding box center [311, 195] width 420 height 28
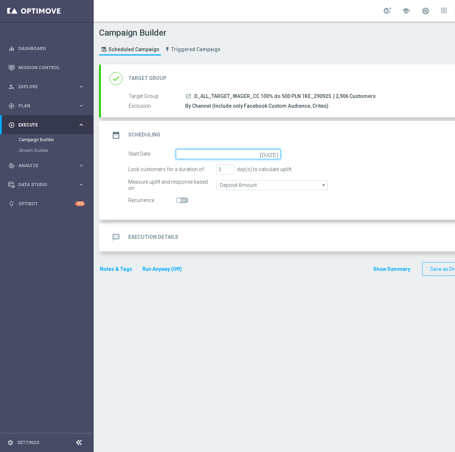
click at [213, 152] on input at bounding box center [228, 154] width 105 height 10
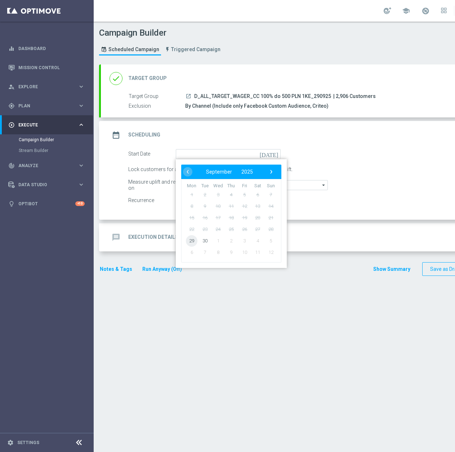
click at [192, 239] on span "29" at bounding box center [192, 241] width 12 height 12
type input "[DATE]"
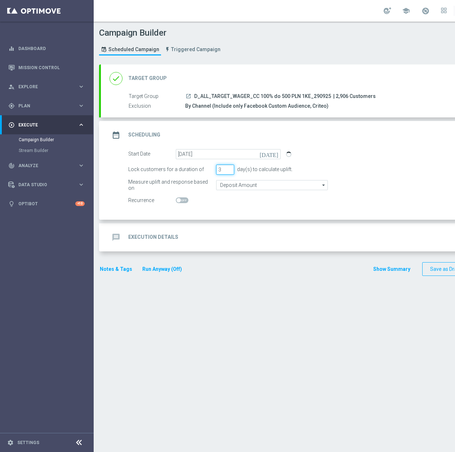
drag, startPoint x: 225, startPoint y: 170, endPoint x: 212, endPoint y: 171, distance: 13.0
click at [212, 171] on div "Lock customers for a duration of 3 day(s) to calculate uplift." at bounding box center [319, 170] width 392 height 10
type input "4"
click at [245, 185] on input "Deposit Amount" at bounding box center [272, 185] width 112 height 10
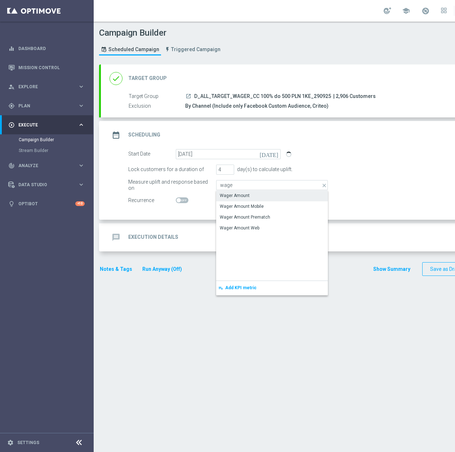
click at [254, 194] on div "Wager Amount" at bounding box center [272, 196] width 112 height 10
type input "Wager Amount"
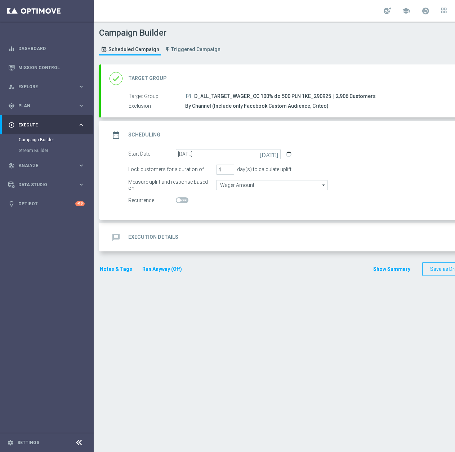
click at [201, 234] on div "message Execution Details keyboard_arrow_down" at bounding box center [311, 238] width 402 height 14
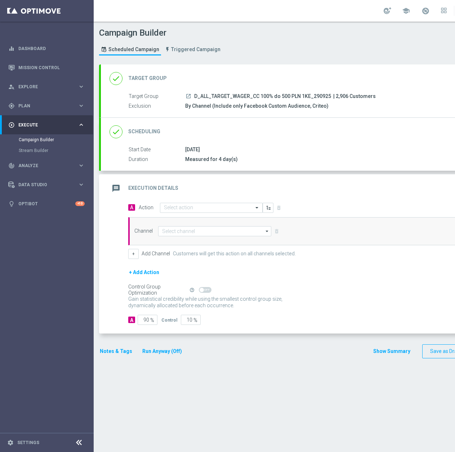
drag, startPoint x: 195, startPoint y: 97, endPoint x: 327, endPoint y: 97, distance: 132.9
click at [327, 97] on span "D_ALL_TARGET_WAGER_CC 100% do 500 PLN 1KE_290925" at bounding box center [262, 96] width 137 height 6
copy span "D_ALL_TARGET_WAGER_CC 100% do 500 PLN 1KE_290925"
click at [299, 147] on div "[DATE]" at bounding box center [345, 149] width 321 height 7
click at [229, 206] on input "text" at bounding box center [204, 208] width 80 height 6
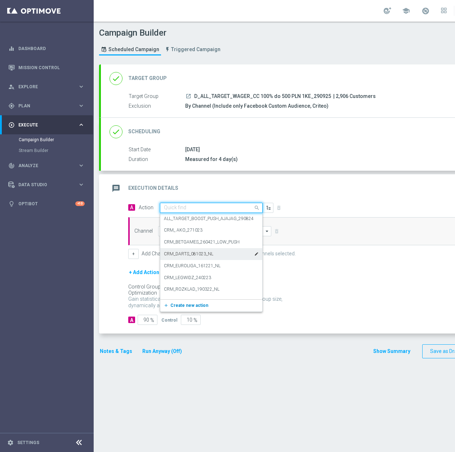
click at [170, 305] on span "Create new action" at bounding box center [189, 305] width 38 height 5
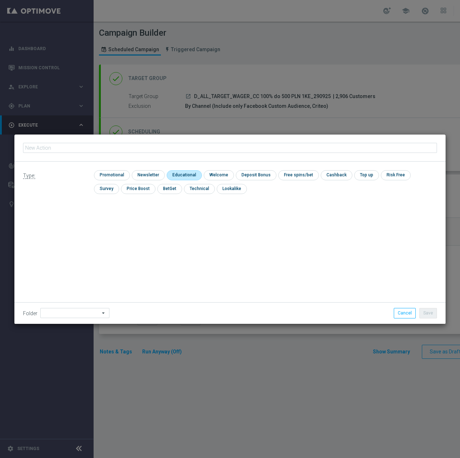
type input "D_ALL_TARGET_WAGER_CC 100% do 500 PLN 1KE_290925"
click at [116, 176] on input "checkbox" at bounding box center [111, 175] width 34 height 10
checkbox input "true"
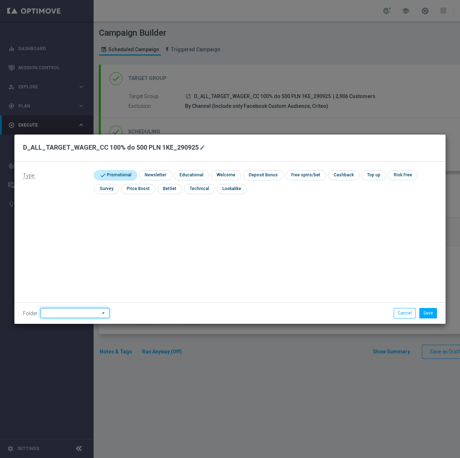
click at [54, 312] on input at bounding box center [74, 313] width 69 height 10
click at [69, 226] on div "Antoni L." at bounding box center [73, 222] width 67 height 11
type input "Antoni L."
click at [436, 312] on button "Save" at bounding box center [429, 313] width 18 height 10
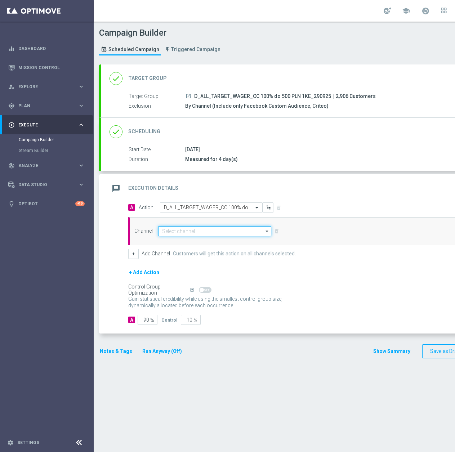
click at [196, 231] on input at bounding box center [214, 231] width 113 height 10
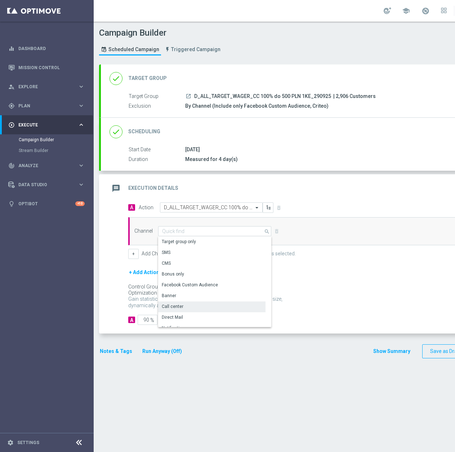
click at [186, 304] on div "Call center" at bounding box center [211, 307] width 107 height 10
type input "Call center"
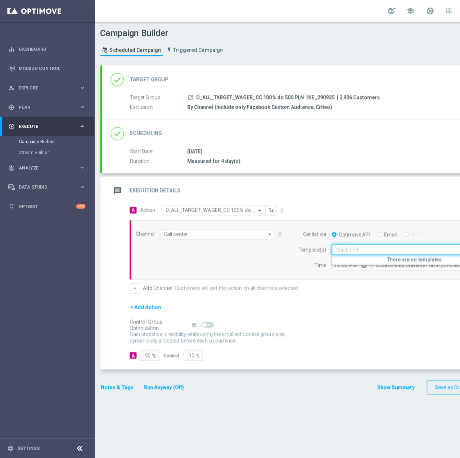
scroll to position [0, 18]
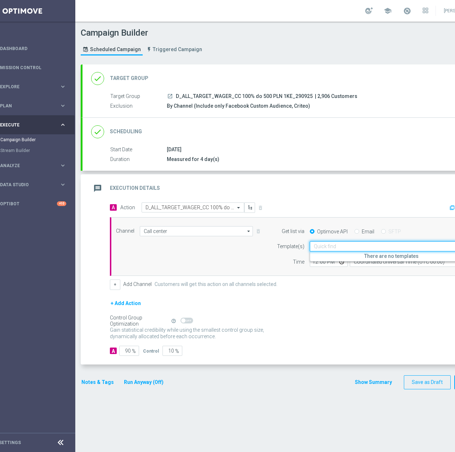
click at [381, 247] on input "text" at bounding box center [384, 247] width 141 height 6
click at [362, 255] on h5 "There are no templates" at bounding box center [391, 256] width 163 height 6
click at [361, 280] on div "+ Add Channel Customers will get this action on all channels selected." at bounding box center [300, 285] width 381 height 10
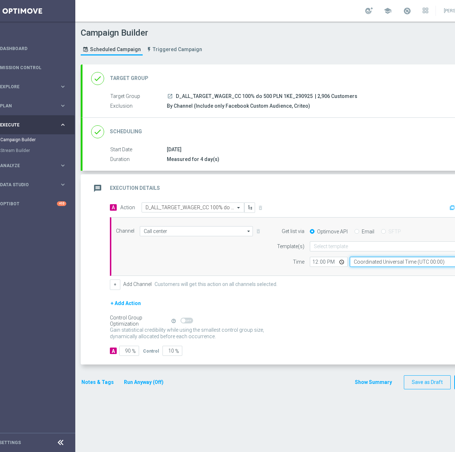
click at [360, 258] on input "Coordinated Universal Time (UTC 00:00)" at bounding box center [416, 262] width 132 height 10
click at [368, 271] on div "Central European Time ([GEOGRAPHIC_DATA]) (UTC +02:00)" at bounding box center [412, 272] width 118 height 6
type input "Central European Time ([GEOGRAPHIC_DATA]) (UTC +02:00)"
click at [306, 262] on div "12:00 Central European Time (Warsaw) (UTC +02:00) Central European Time (Warsaw…" at bounding box center [395, 262] width 183 height 10
click at [314, 261] on input "12:00" at bounding box center [329, 262] width 38 height 10
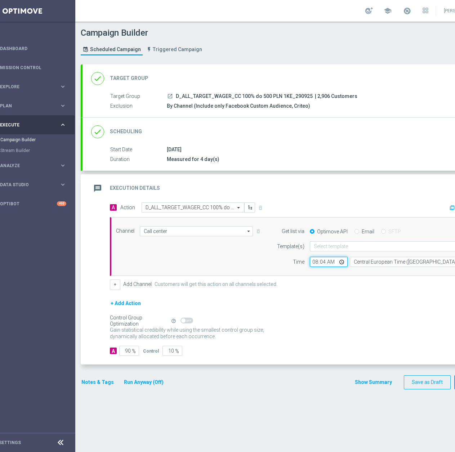
type input "08:45"
click at [132, 356] on input "90" at bounding box center [129, 351] width 20 height 10
click at [127, 353] on input "90" at bounding box center [129, 351] width 20 height 10
type input "95"
type input "5"
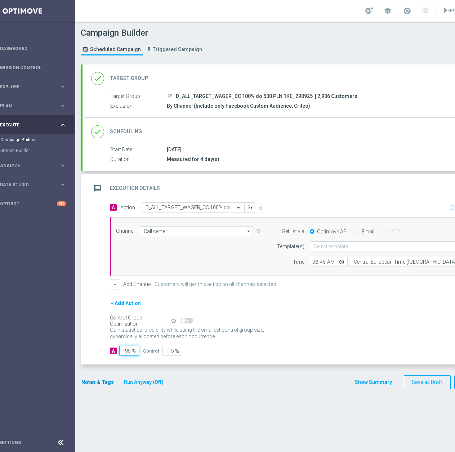
type input "95"
click at [98, 383] on button "Notes & Tags" at bounding box center [98, 382] width 34 height 9
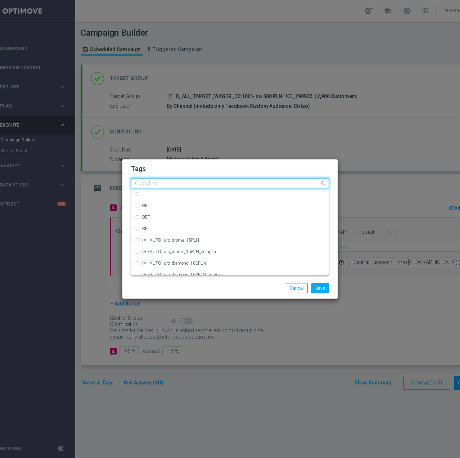
click at [179, 183] on input "text" at bounding box center [227, 183] width 185 height 6
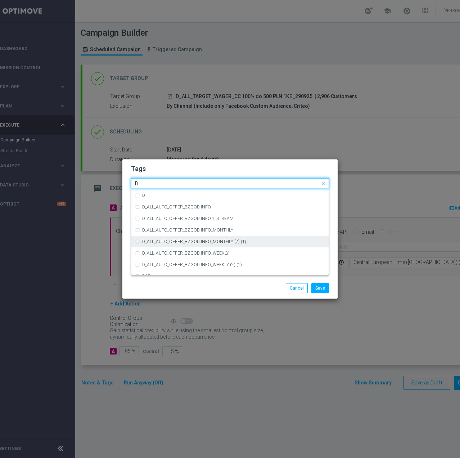
scroll to position [793, 0]
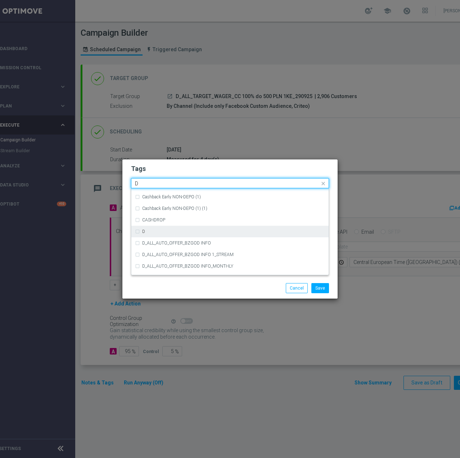
click at [151, 228] on div "D" at bounding box center [230, 232] width 190 height 12
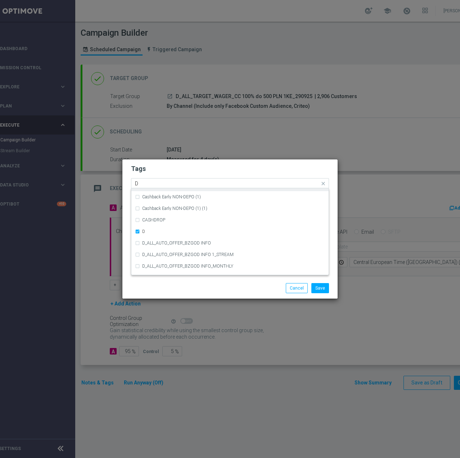
click at [157, 184] on input "D" at bounding box center [227, 183] width 185 height 6
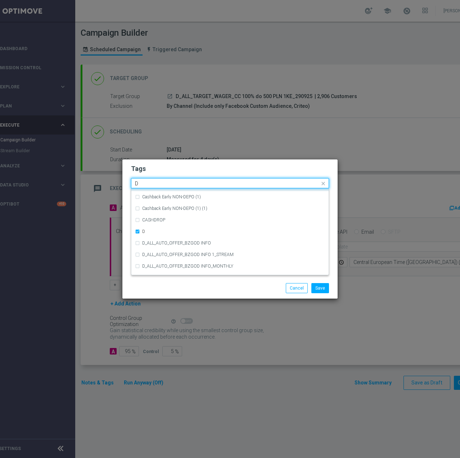
click at [157, 184] on input "D" at bounding box center [227, 183] width 185 height 6
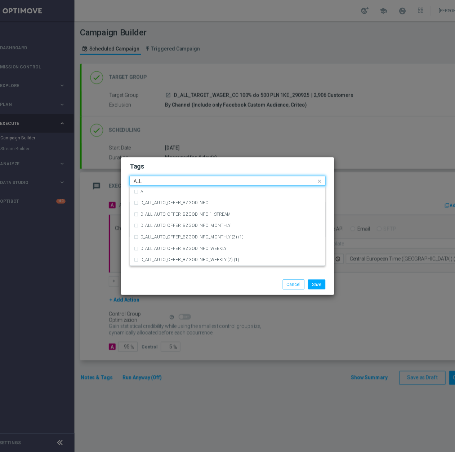
scroll to position [0, 0]
click at [159, 189] on div "ALL" at bounding box center [230, 194] width 190 height 12
click at [158, 181] on input "ALL" at bounding box center [227, 183] width 185 height 6
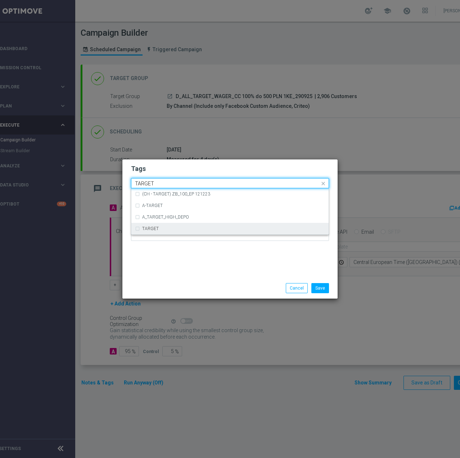
click at [157, 228] on label "TARGET" at bounding box center [150, 228] width 17 height 4
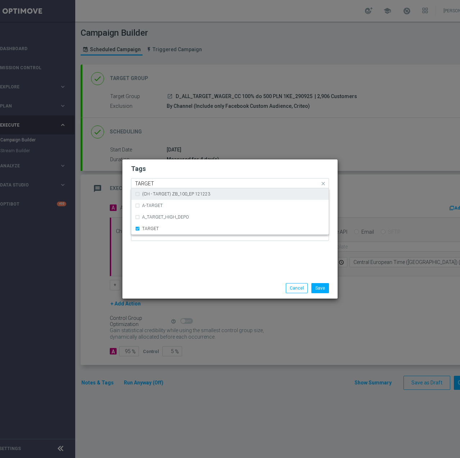
click at [161, 183] on input "TARGET" at bounding box center [227, 183] width 185 height 6
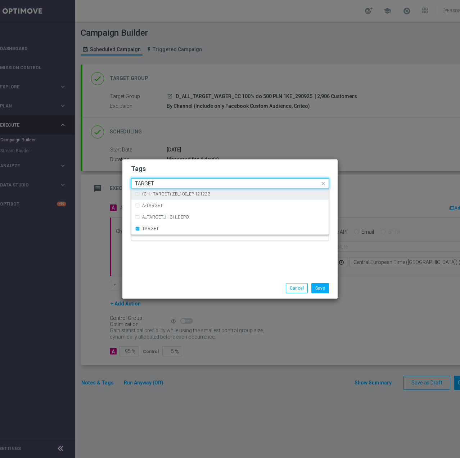
click at [161, 183] on input "TARGET" at bounding box center [227, 183] width 185 height 6
click at [160, 192] on div "WAGER" at bounding box center [233, 194] width 183 height 4
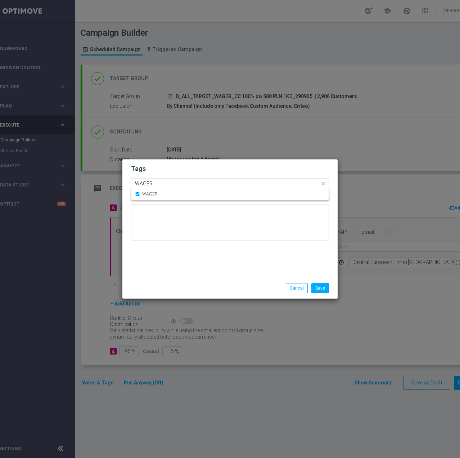
click at [169, 181] on input "WAGER" at bounding box center [227, 183] width 185 height 6
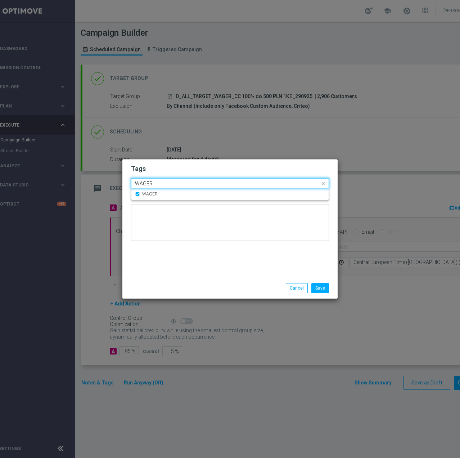
click at [169, 181] on input "WAGER" at bounding box center [227, 183] width 185 height 6
click at [168, 199] on div "CC" at bounding box center [230, 194] width 190 height 12
type input "CC"
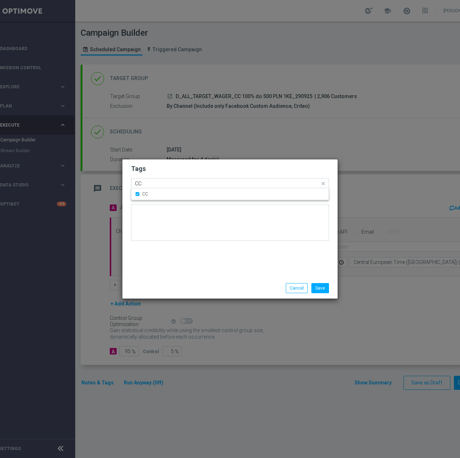
click at [169, 185] on input "CC" at bounding box center [227, 183] width 185 height 6
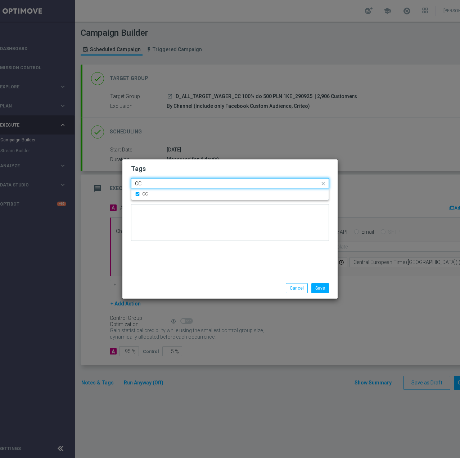
click at [169, 185] on input "CC" at bounding box center [227, 183] width 185 height 6
click at [182, 170] on h2 "Tags" at bounding box center [230, 168] width 198 height 9
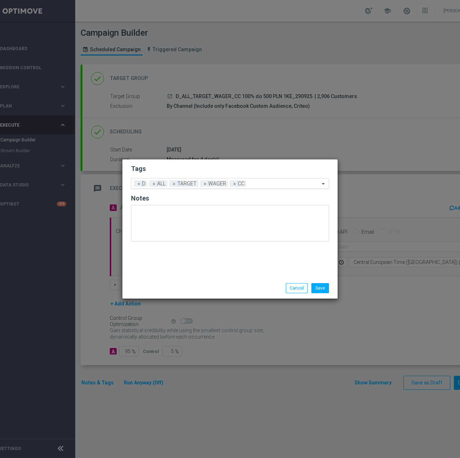
click at [266, 181] on input "text" at bounding box center [284, 184] width 71 height 6
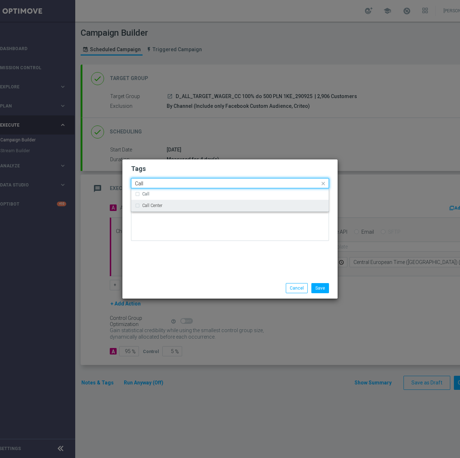
click at [180, 204] on div "Call Center" at bounding box center [233, 205] width 183 height 4
type input "Call"
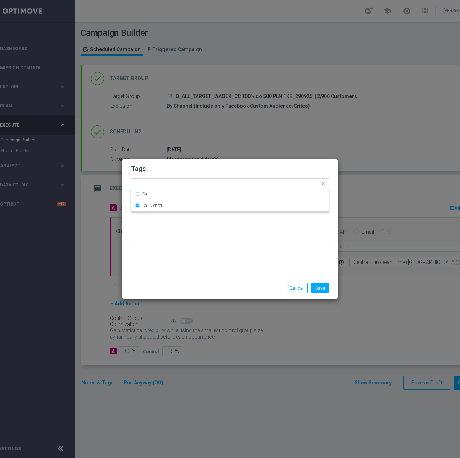
click at [168, 254] on div "Tags Quick find × D × ALL × TARGET × WAGER × CC × Call Center Call Call Center …" at bounding box center [229, 218] width 215 height 118
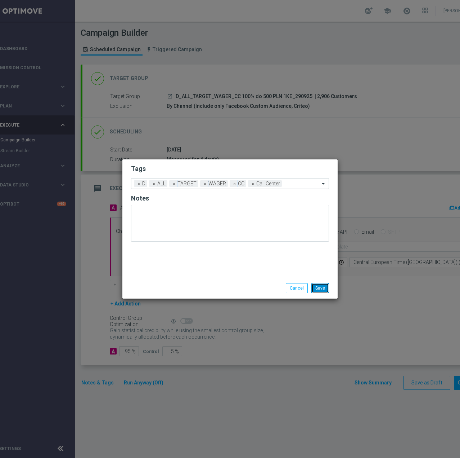
click at [318, 289] on button "Save" at bounding box center [321, 288] width 18 height 10
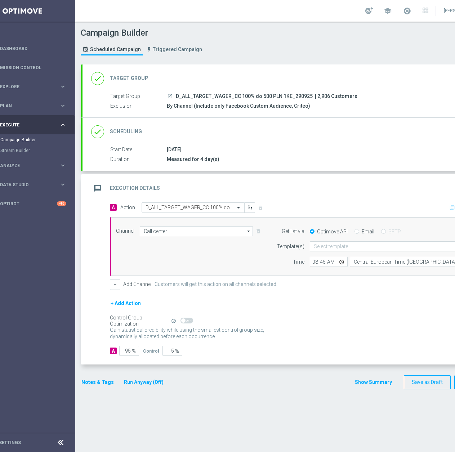
click at [269, 146] on div "[DATE]" at bounding box center [327, 149] width 321 height 7
click at [290, 124] on div "done Scheduling keyboard_arrow_down" at bounding box center [292, 132] width 420 height 28
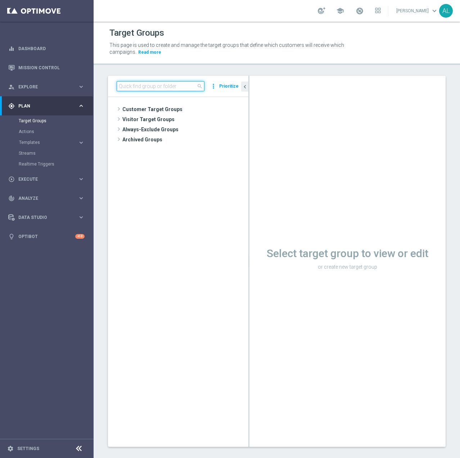
click at [149, 82] on input at bounding box center [161, 86] width 88 height 10
paste input "REA_ALL_TARGET_BET_CC LM 100% do 200 PLN_290925"
type input "REA_ALL_TARGET_BET_CC LM 100% do 200 PLN_290925"
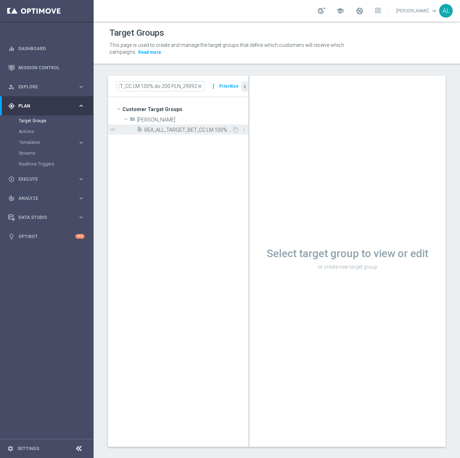
click at [193, 131] on span "REA_ALL_TARGET_BET_CC LM 100% do 200 PLN_290925" at bounding box center [188, 130] width 88 height 6
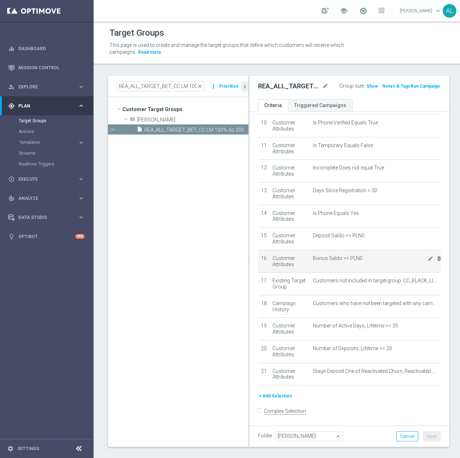
scroll to position [232, 0]
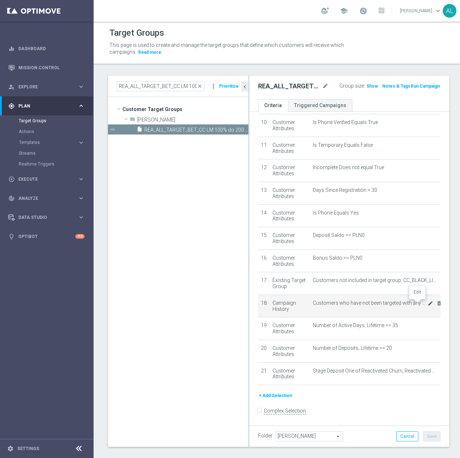
click at [428, 304] on icon "mode_edit" at bounding box center [431, 303] width 6 height 6
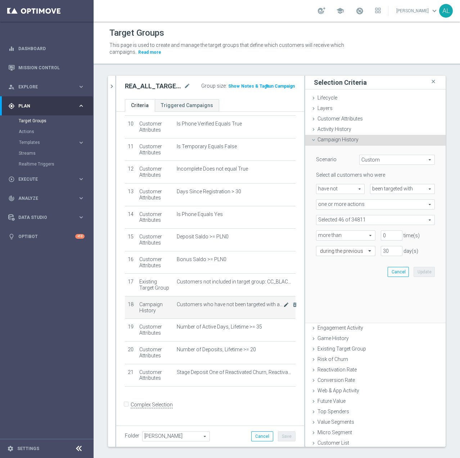
scroll to position [224, 0]
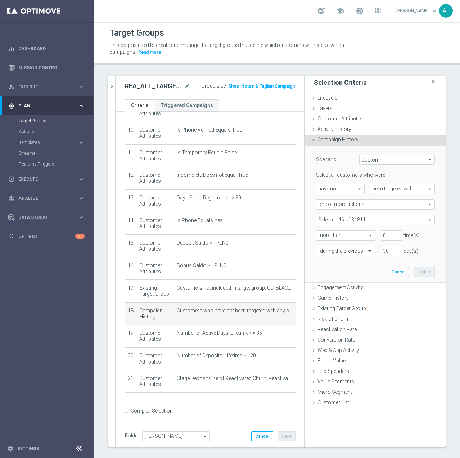
click at [344, 216] on span at bounding box center [376, 219] width 118 height 9
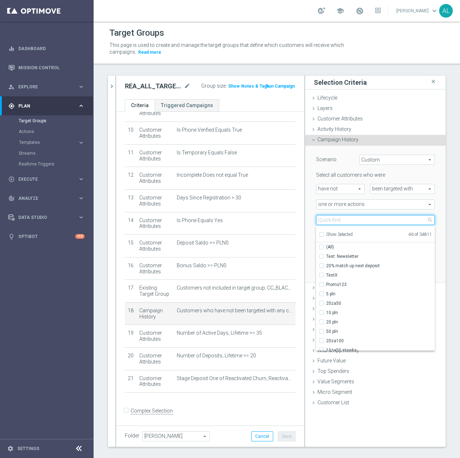
click at [346, 220] on input "search" at bounding box center [375, 220] width 119 height 10
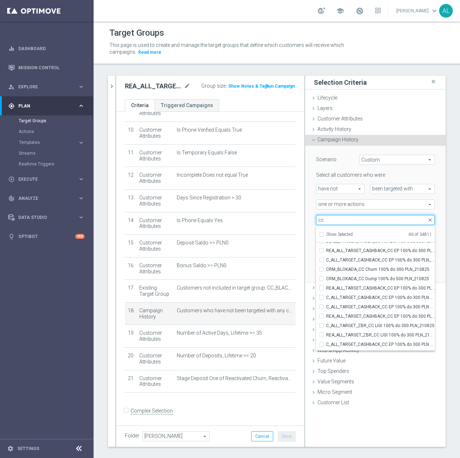
type input "cc"
click at [403, 436] on div "Selection Criteria close Lifecycle done Cancel Update Layers done Cancel Update…" at bounding box center [375, 261] width 140 height 371
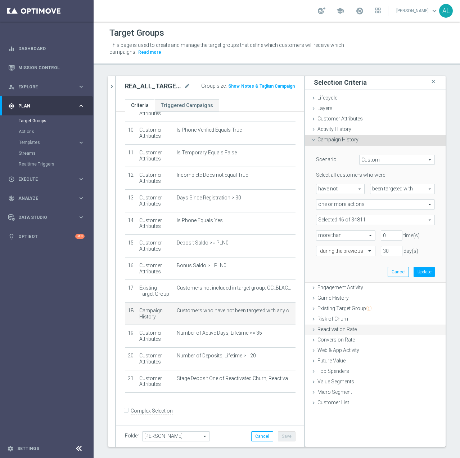
scroll to position [0, 0]
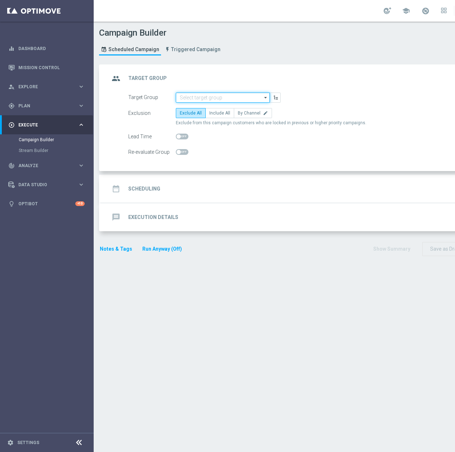
click at [187, 97] on input at bounding box center [223, 98] width 94 height 10
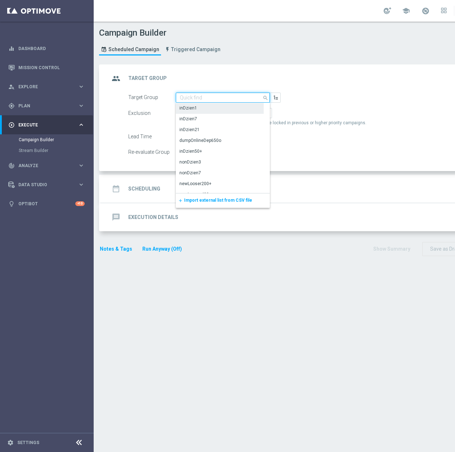
paste input "D_ALL_TARGET_WAGER_CC"
type input "D_ALL_TARGET_WAGER_CC"
paste input "D_ALL_TARGET_WAGER_CC 100% do 500 PLN 1KE_290925"
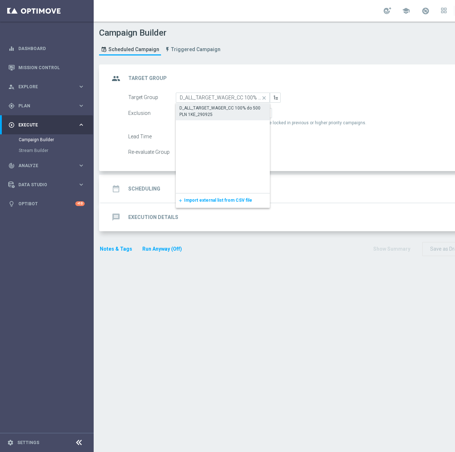
click at [220, 111] on div "D_ALL_TARGET_WAGER_CC 100% do 500 PLN 1KE_290925" at bounding box center [222, 111] width 87 height 13
type input "D_ALL_TARGET_WAGER_CC 100% do 500 PLN 1KE_290925"
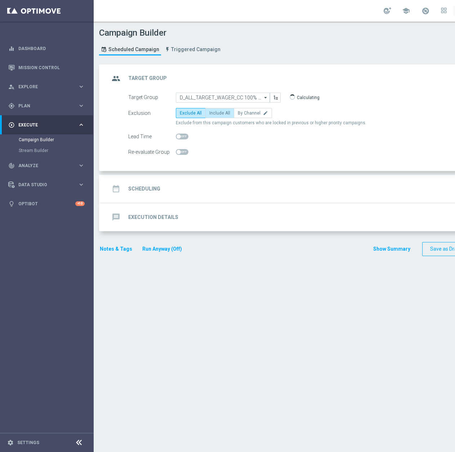
click at [220, 111] on span "Include All" at bounding box center [219, 113] width 21 height 5
click at [214, 112] on input "Include All" at bounding box center [211, 114] width 5 height 5
radio input "true"
click at [253, 115] on span "By Channel" at bounding box center [249, 113] width 23 height 5
click at [242, 115] on input "By Channel edit" at bounding box center [240, 114] width 5 height 5
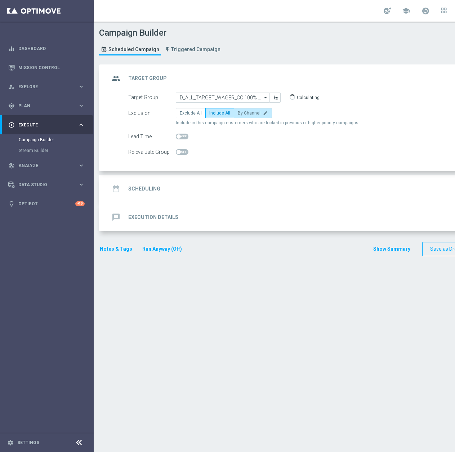
radio input "true"
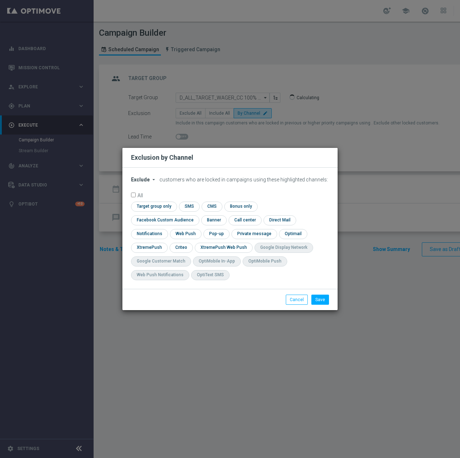
click at [137, 182] on span "Exclude" at bounding box center [140, 180] width 19 height 6
click at [149, 200] on div "Include" at bounding box center [144, 196] width 27 height 9
click at [196, 215] on input "checkbox" at bounding box center [163, 220] width 65 height 10
checkbox input "true"
click at [180, 249] on input "checkbox" at bounding box center [181, 247] width 22 height 10
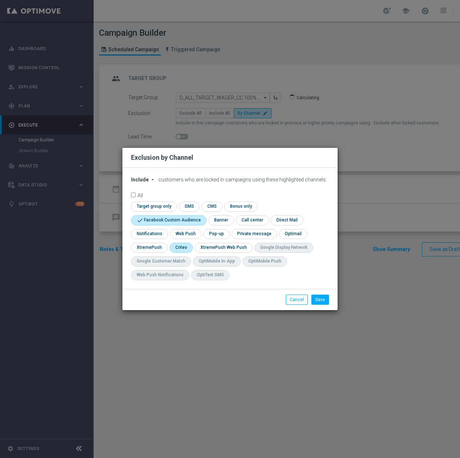
checkbox input "true"
click at [330, 303] on li "Save" at bounding box center [320, 299] width 21 height 10
click at [318, 299] on button "Save" at bounding box center [321, 299] width 18 height 10
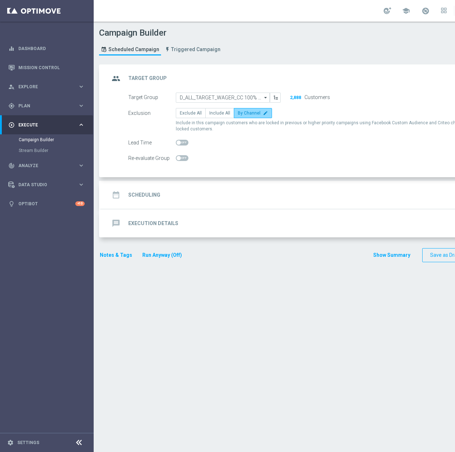
click at [236, 117] on label "By Channel edit" at bounding box center [253, 113] width 38 height 10
click at [238, 117] on input "By Channel edit" at bounding box center [240, 114] width 5 height 5
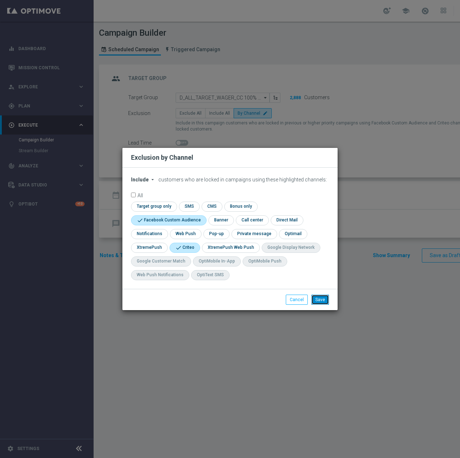
click at [324, 297] on button "Save" at bounding box center [321, 299] width 18 height 10
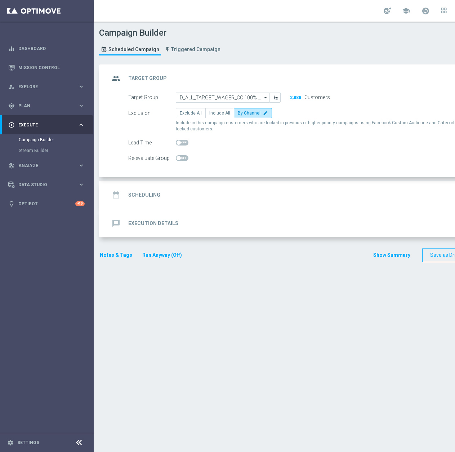
click at [186, 196] on div "date_range Scheduling keyboard_arrow_down" at bounding box center [311, 195] width 402 height 14
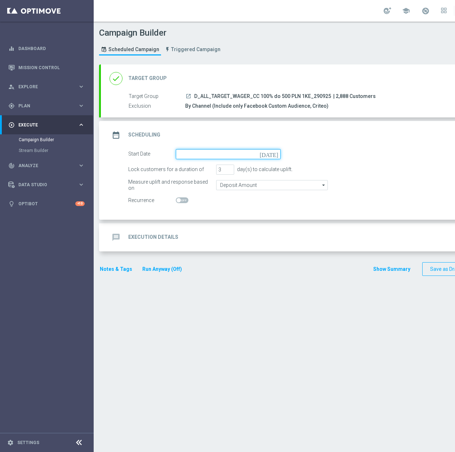
click at [209, 155] on input at bounding box center [228, 154] width 105 height 10
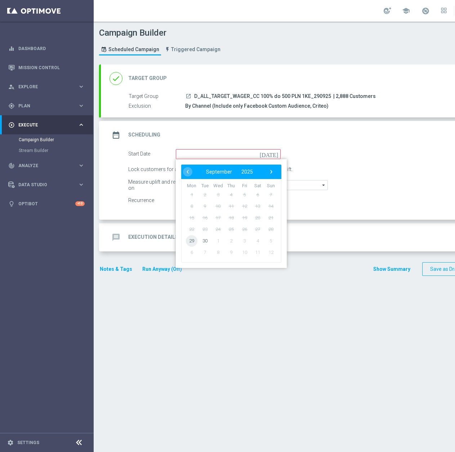
click at [188, 241] on span "29" at bounding box center [192, 241] width 12 height 12
type input "[DATE]"
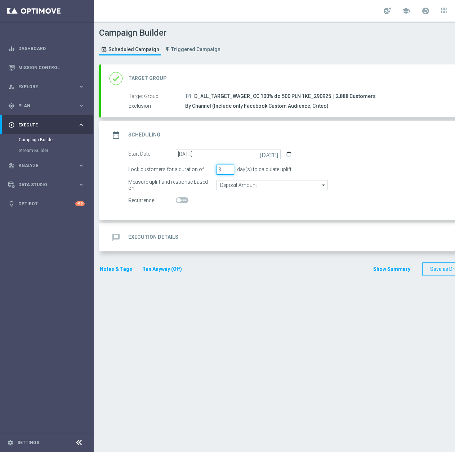
drag, startPoint x: 217, startPoint y: 172, endPoint x: 222, endPoint y: 171, distance: 5.1
click at [221, 171] on input "3" at bounding box center [225, 170] width 18 height 10
type input "4"
click at [299, 187] on input "Deposit Amount" at bounding box center [272, 185] width 112 height 10
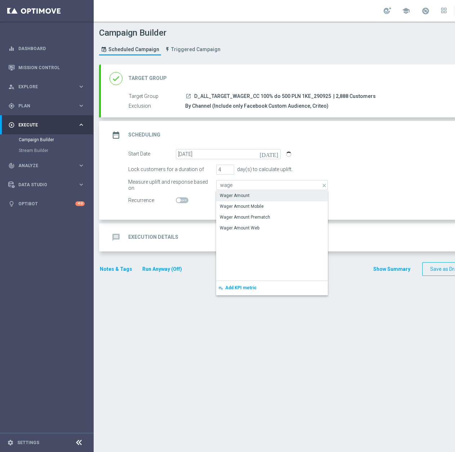
click at [279, 194] on div "Wager Amount" at bounding box center [272, 196] width 112 height 10
type input "Wager Amount"
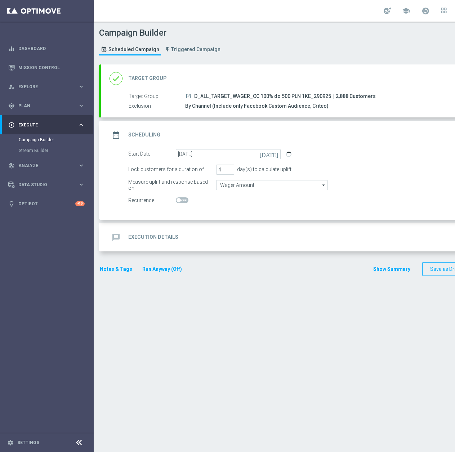
click at [182, 234] on div "message Execution Details keyboard_arrow_down" at bounding box center [311, 238] width 402 height 14
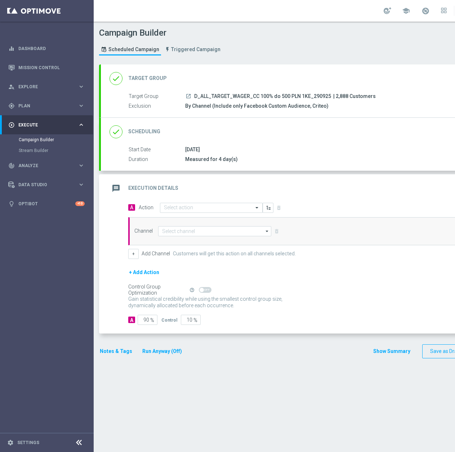
click at [174, 213] on div "A Action Select action delete_forever Add Promotion" at bounding box center [319, 207] width 392 height 11
click at [177, 209] on input "text" at bounding box center [204, 208] width 80 height 6
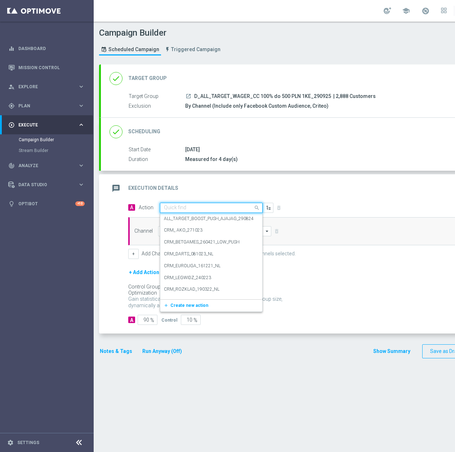
paste input "D_ALL_TARGET_WAGER_CC 100% do 500 PLN 1KE_290925"
type input "D_ALL_TARGET_WAGER_CC 100% do 500 PLN 1KE_290925"
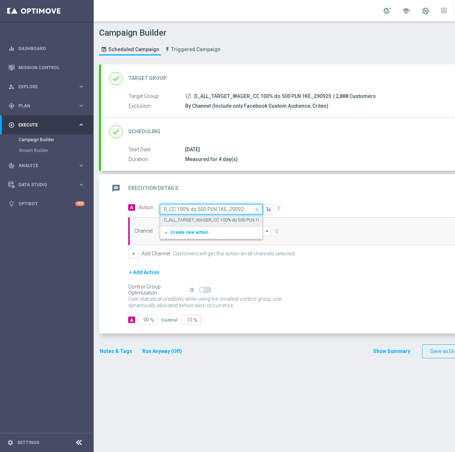
click at [198, 220] on label "D_ALL_TARGET_WAGER_CC 100% do 500 PLN 1KE_290925" at bounding box center [222, 220] width 116 height 6
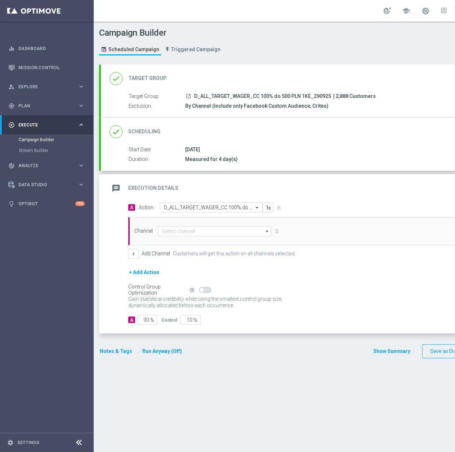
scroll to position [0, 0]
click at [190, 232] on input at bounding box center [214, 231] width 113 height 10
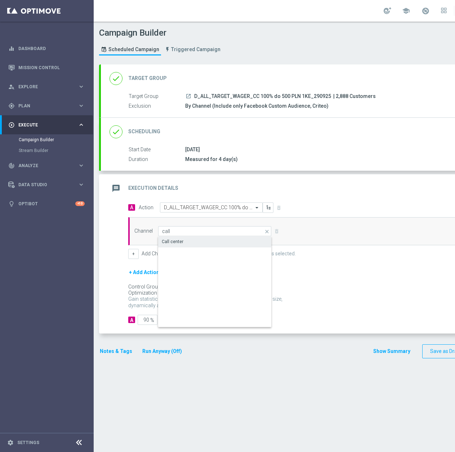
click at [208, 240] on div "Call center" at bounding box center [214, 242] width 113 height 10
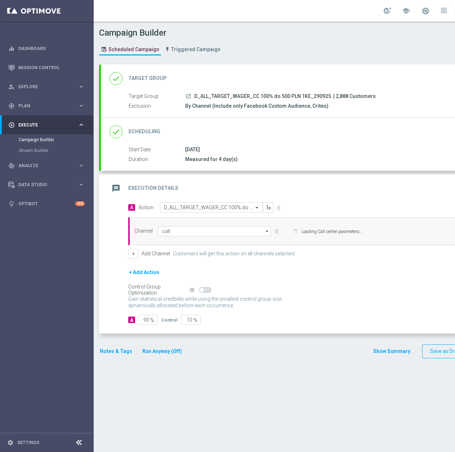
type input "Call center"
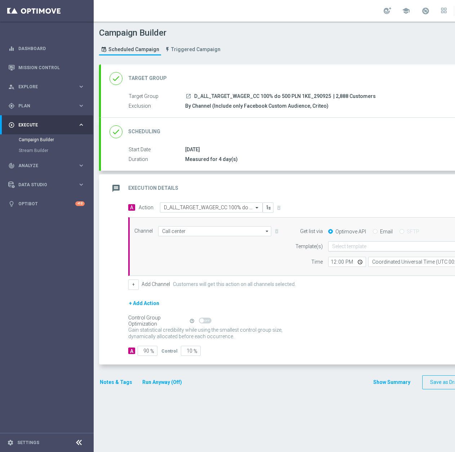
click at [393, 247] on input "text" at bounding box center [402, 247] width 141 height 6
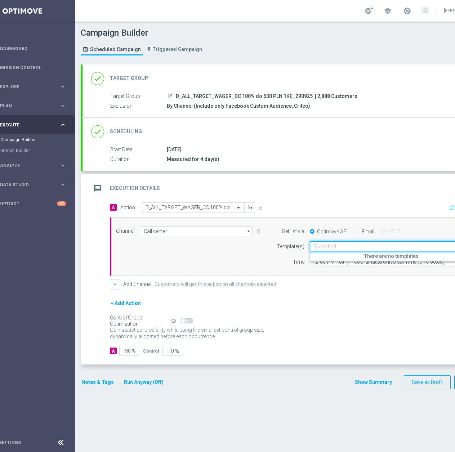
click at [335, 303] on div "+ Add Action" at bounding box center [300, 308] width 381 height 18
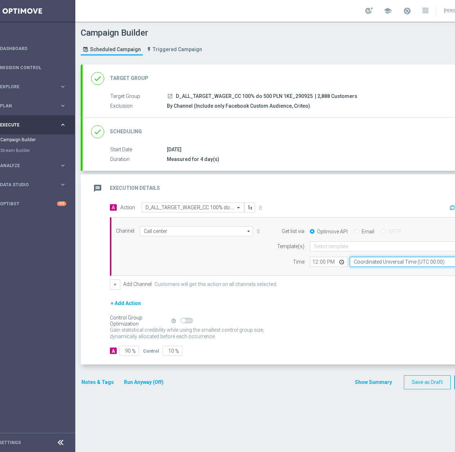
click at [358, 263] on input "Coordinated Universal Time (UTC 00:00)" at bounding box center [416, 262] width 132 height 10
click at [366, 269] on div "Central European Time ([GEOGRAPHIC_DATA]) (UTC +02:00)" at bounding box center [416, 272] width 132 height 10
type input "Central European Time ([GEOGRAPHIC_DATA]) (UTC +02:00)"
click at [317, 262] on input "12:00" at bounding box center [329, 262] width 38 height 10
type input "09:00"
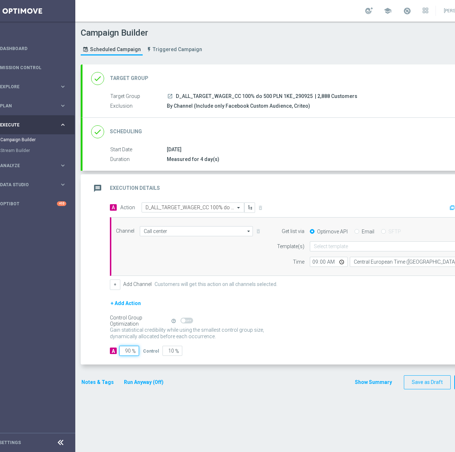
click at [121, 353] on input "90" at bounding box center [129, 351] width 20 height 10
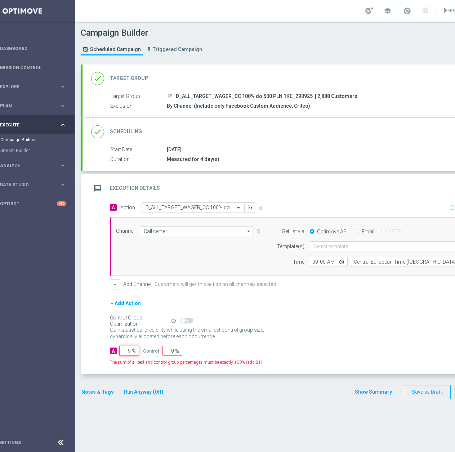
type input "95"
type input "5"
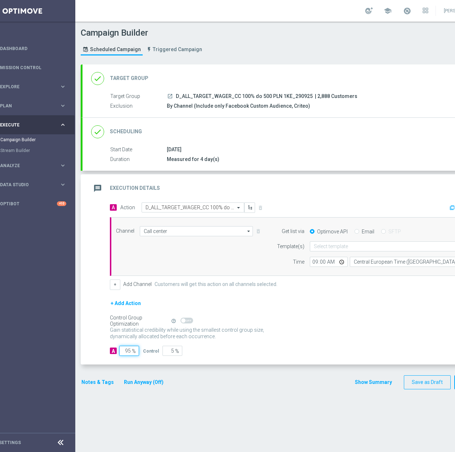
type input "95"
click at [249, 133] on div "done Scheduling keyboard_arrow_down" at bounding box center [292, 132] width 402 height 14
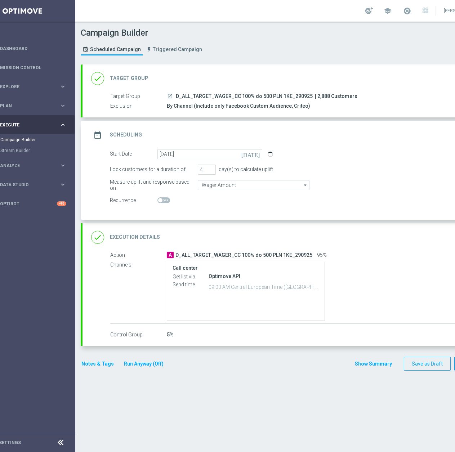
click at [106, 366] on button "Notes & Tags" at bounding box center [98, 364] width 34 height 9
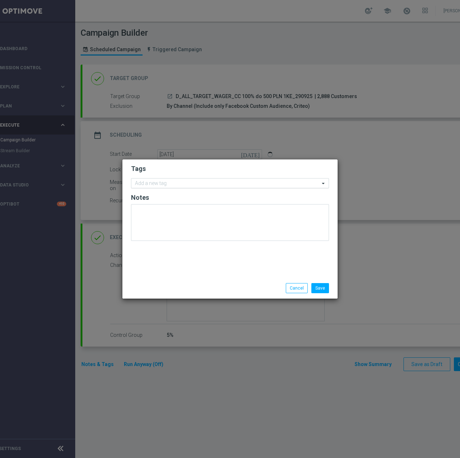
click at [148, 184] on input "text" at bounding box center [227, 183] width 185 height 6
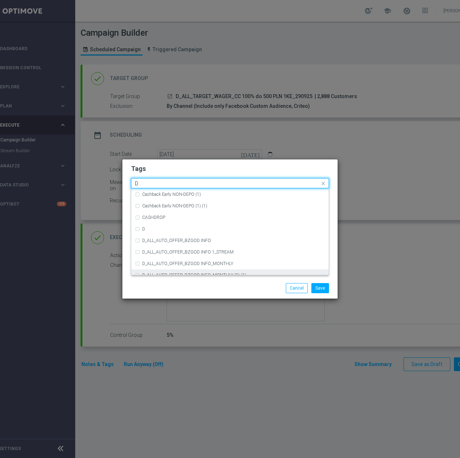
scroll to position [793, 0]
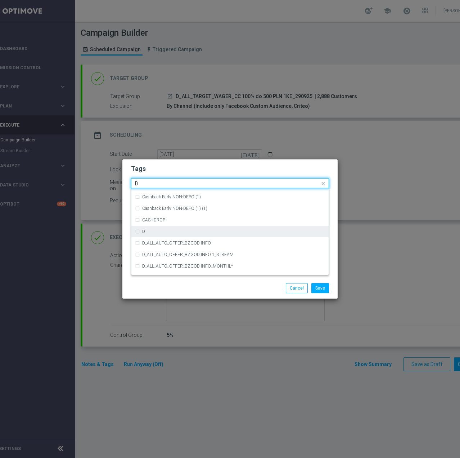
click at [162, 233] on div "D" at bounding box center [233, 231] width 183 height 4
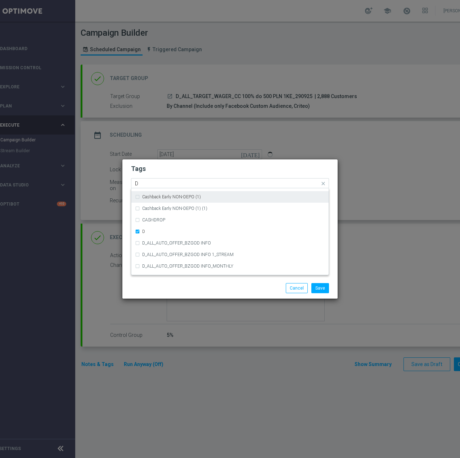
click at [155, 184] on input "D" at bounding box center [227, 183] width 185 height 6
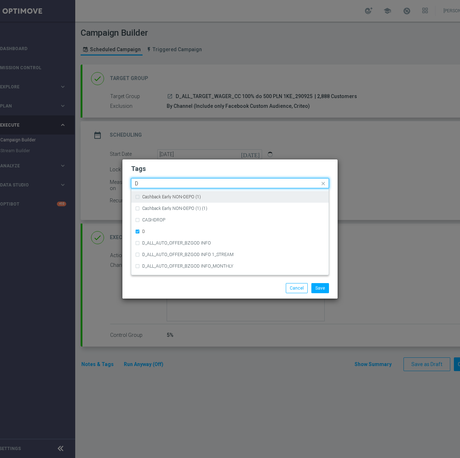
click at [155, 184] on input "D" at bounding box center [227, 183] width 185 height 6
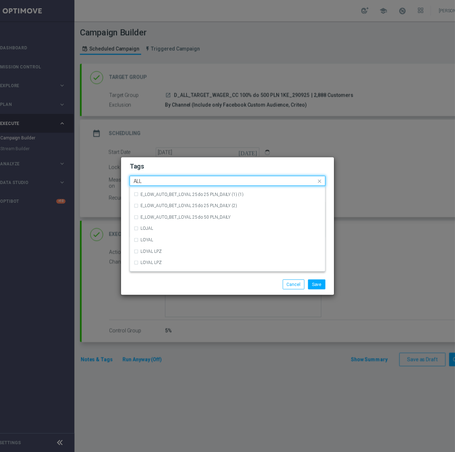
scroll to position [0, 0]
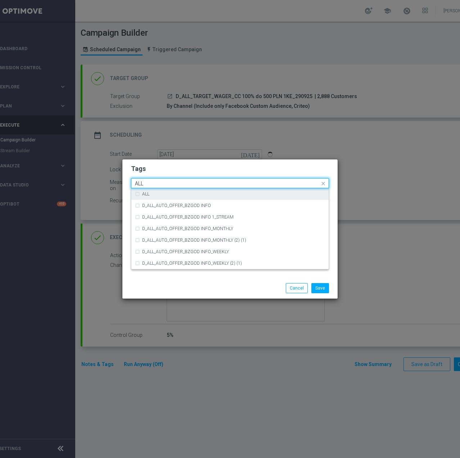
click at [152, 192] on div "ALL" at bounding box center [233, 194] width 183 height 4
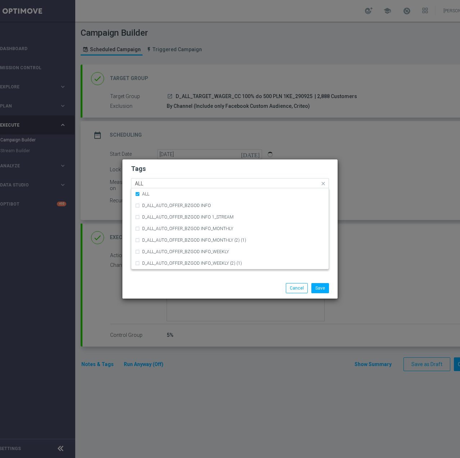
click at [158, 182] on input "ALL" at bounding box center [227, 183] width 185 height 6
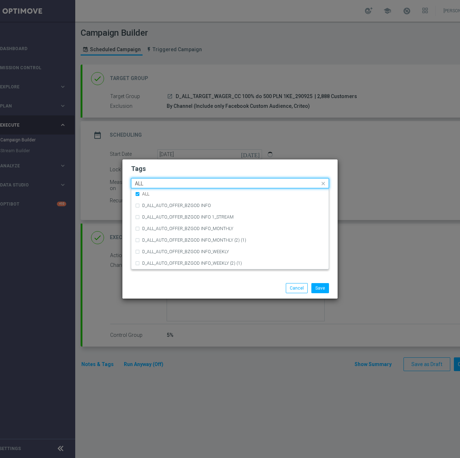
click at [158, 182] on input "ALL" at bounding box center [227, 183] width 185 height 6
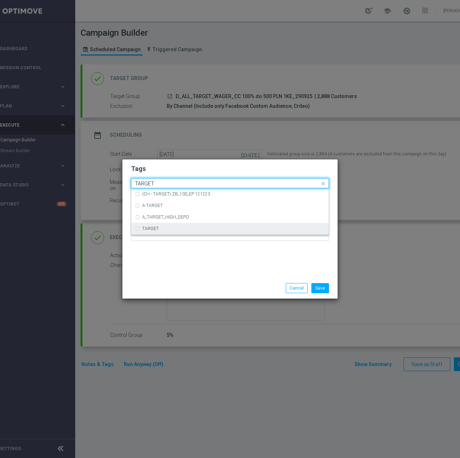
click at [160, 224] on div "TARGET" at bounding box center [230, 229] width 190 height 12
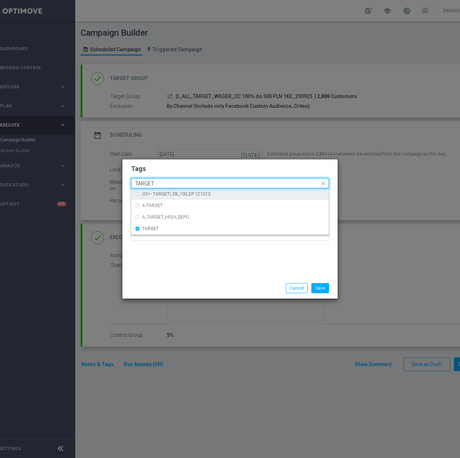
click at [160, 183] on input "TARGET" at bounding box center [227, 183] width 185 height 6
click at [161, 195] on div "WAGER" at bounding box center [233, 194] width 183 height 4
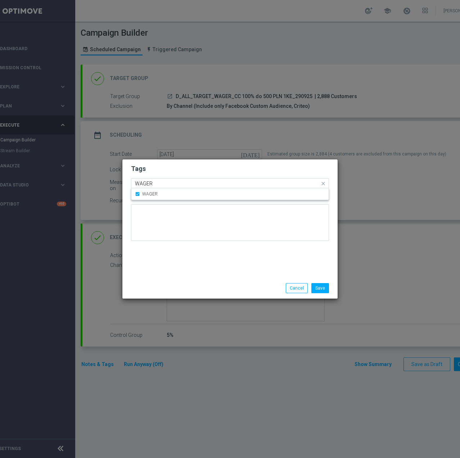
click at [172, 185] on input "WAGER" at bounding box center [227, 183] width 185 height 6
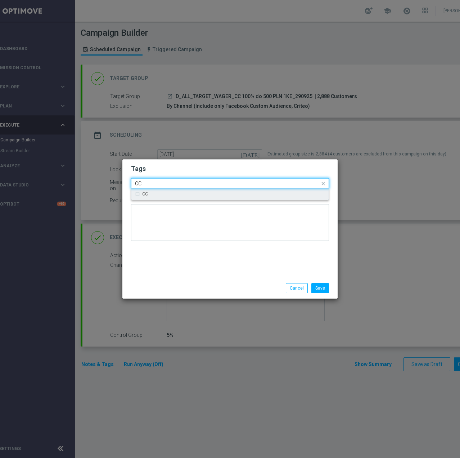
click at [166, 193] on div "CC" at bounding box center [233, 194] width 183 height 4
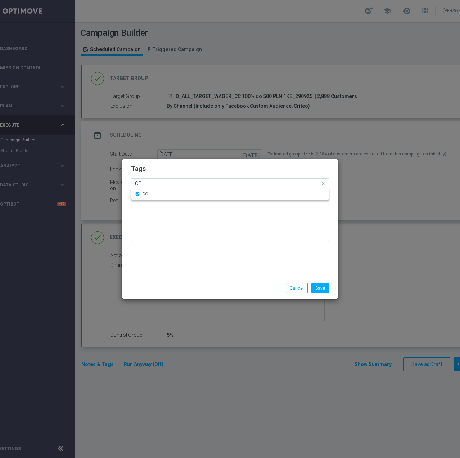
click at [165, 180] on input "CC" at bounding box center [227, 183] width 185 height 6
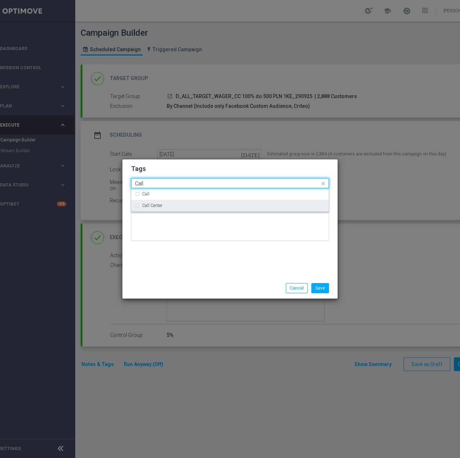
click at [156, 207] on label "Call Center" at bounding box center [152, 205] width 20 height 4
type input "Call"
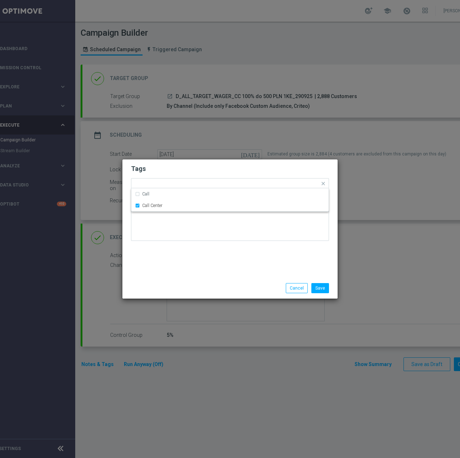
click at [185, 254] on div "Tags Quick find × D × ALL × TARGET × WAGER × CC × Call Center Call Call Center …" at bounding box center [229, 218] width 215 height 118
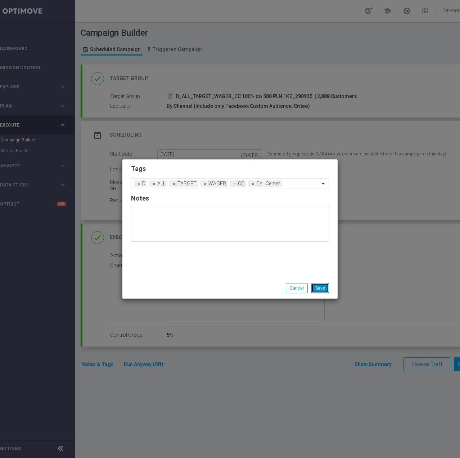
click at [316, 288] on button "Save" at bounding box center [321, 288] width 18 height 10
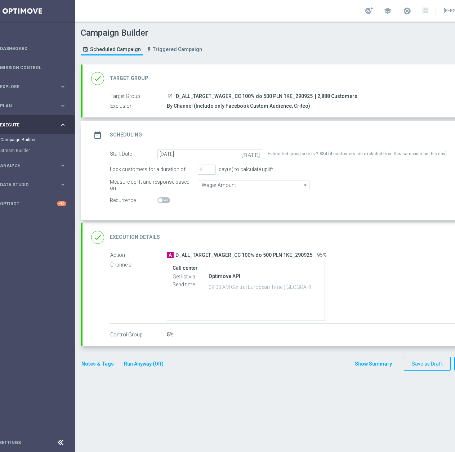
click at [381, 244] on div "done Execution Details keyboard_arrow_down" at bounding box center [292, 238] width 402 height 14
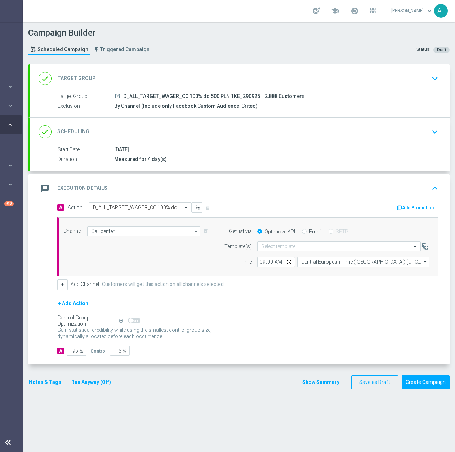
scroll to position [0, 76]
click at [51, 381] on button "Notes & Tags" at bounding box center [45, 382] width 34 height 9
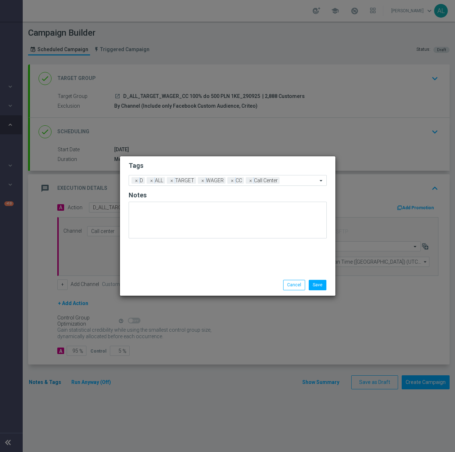
scroll to position [0, 71]
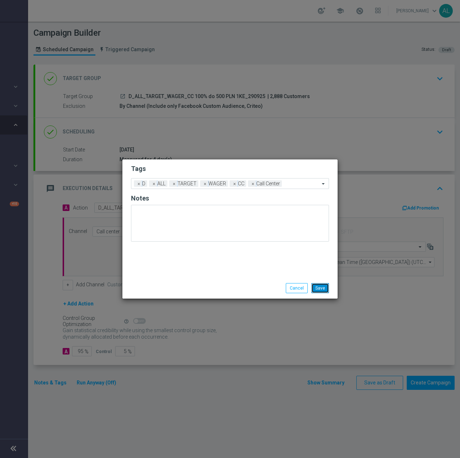
click at [324, 291] on button "Save" at bounding box center [321, 288] width 18 height 10
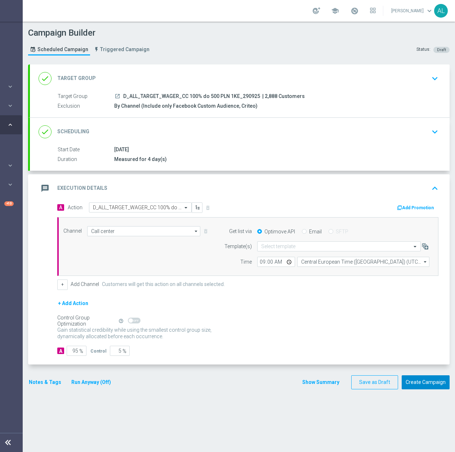
click at [418, 381] on button "Create Campaign" at bounding box center [426, 382] width 48 height 14
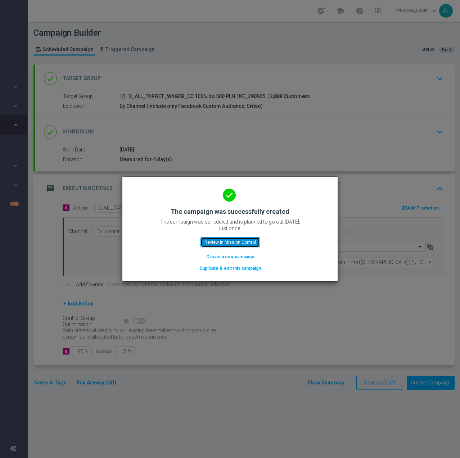
click at [208, 246] on button "Review in Mission Control" at bounding box center [230, 242] width 59 height 10
